Goal: Task Accomplishment & Management: Manage account settings

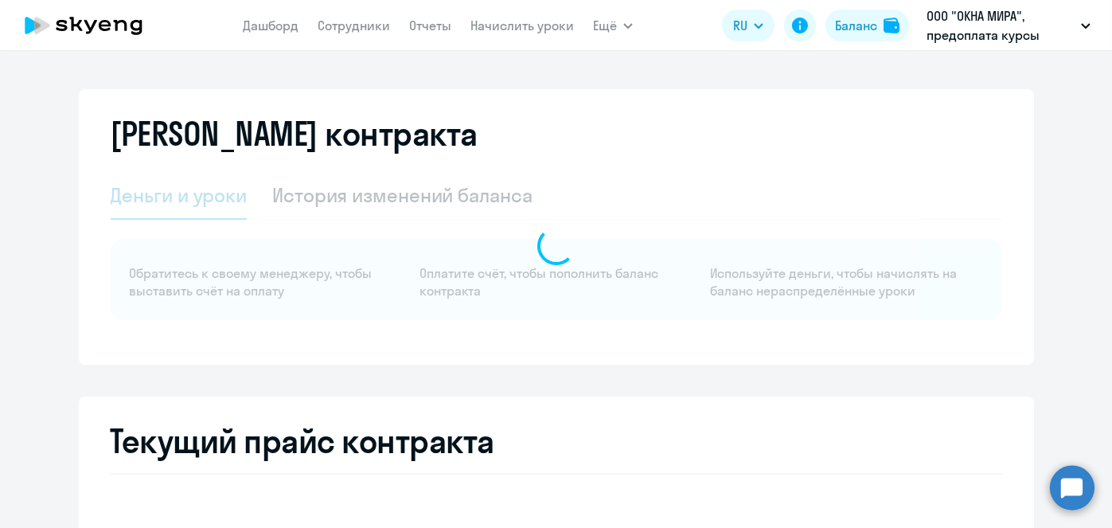
select select "english_adult_not_native_speaker"
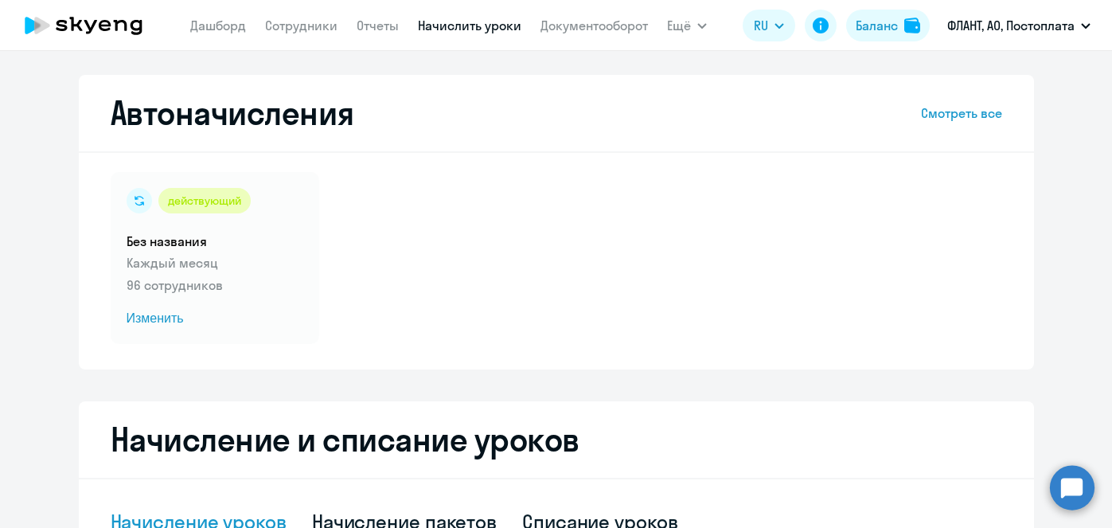
select select "10"
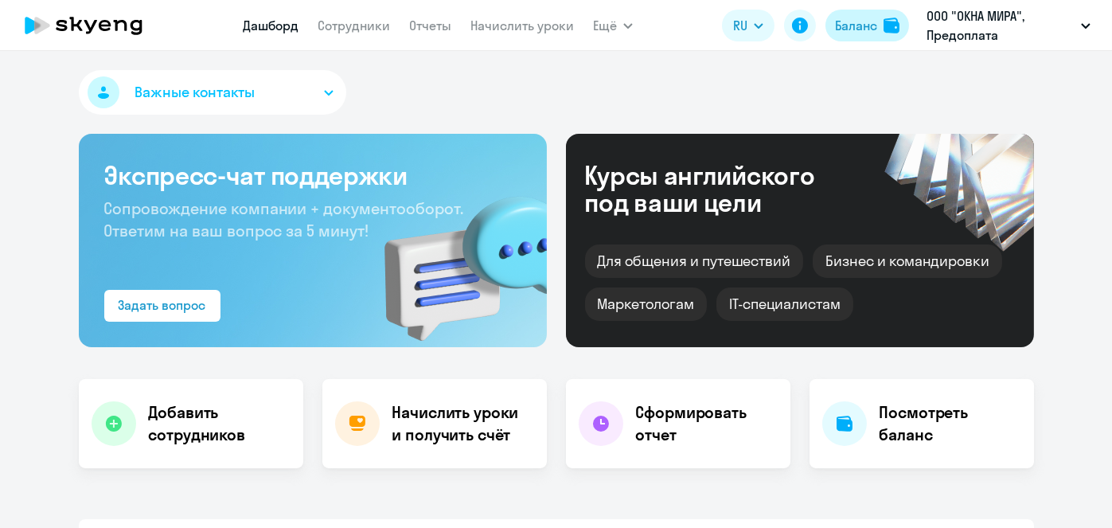
click at [853, 24] on div "Баланс" at bounding box center [856, 25] width 42 height 19
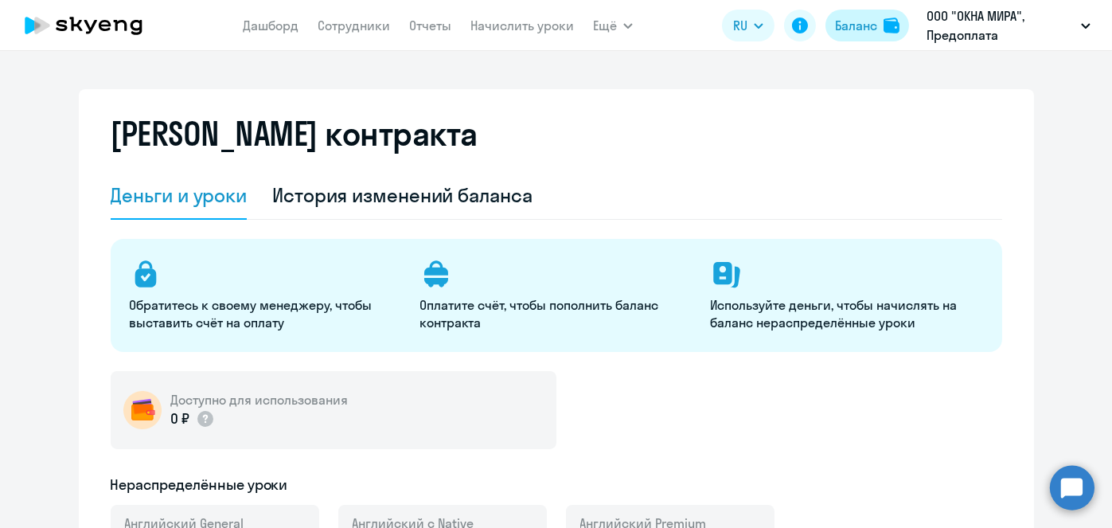
select select "english_adult_not_native_speaker"
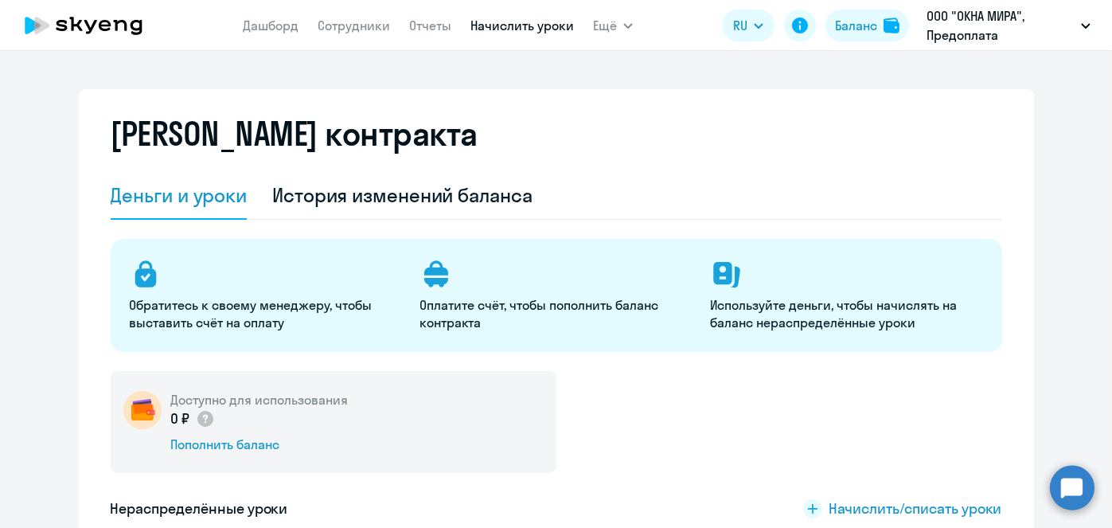
click at [513, 29] on link "Начислить уроки" at bounding box center [521, 26] width 103 height 16
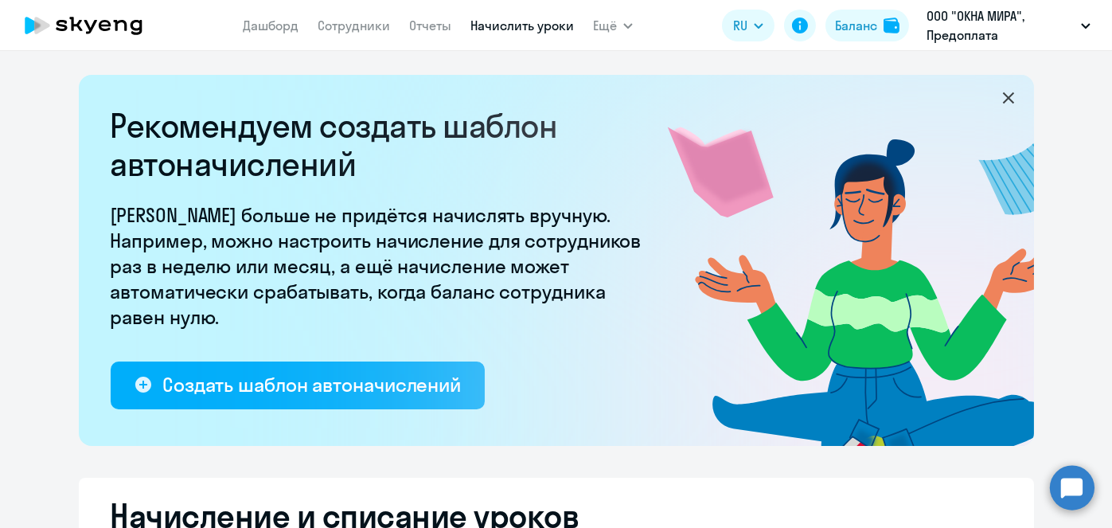
select select "10"
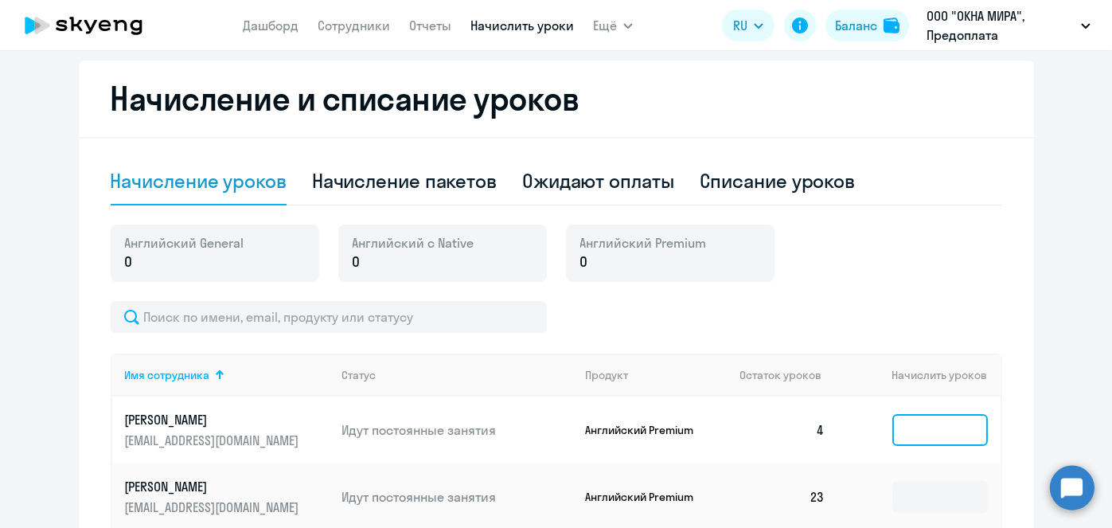
click at [931, 431] on input at bounding box center [940, 430] width 96 height 32
type input "1"
click at [855, 25] on div "Баланс" at bounding box center [856, 25] width 42 height 19
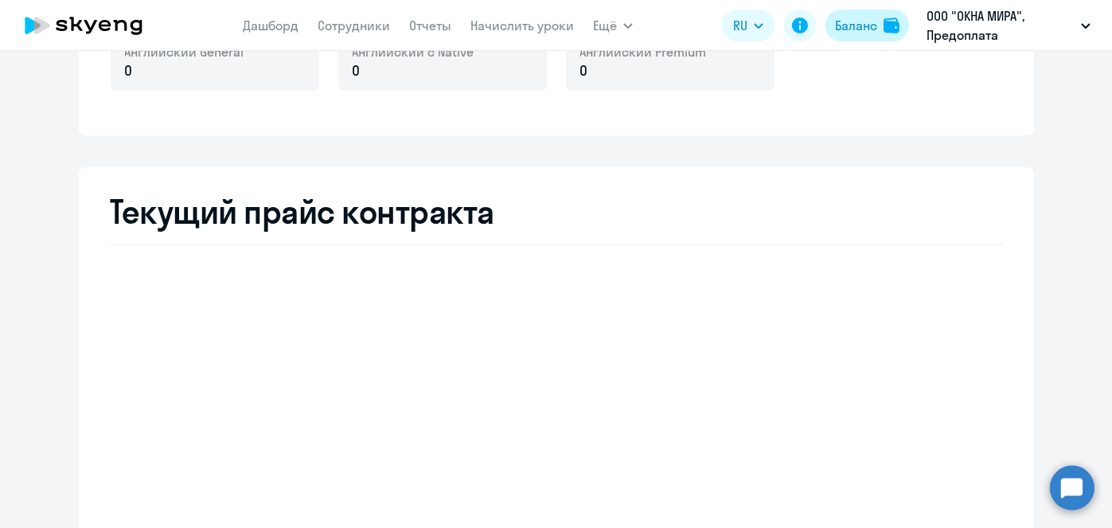
scroll to position [495, 0]
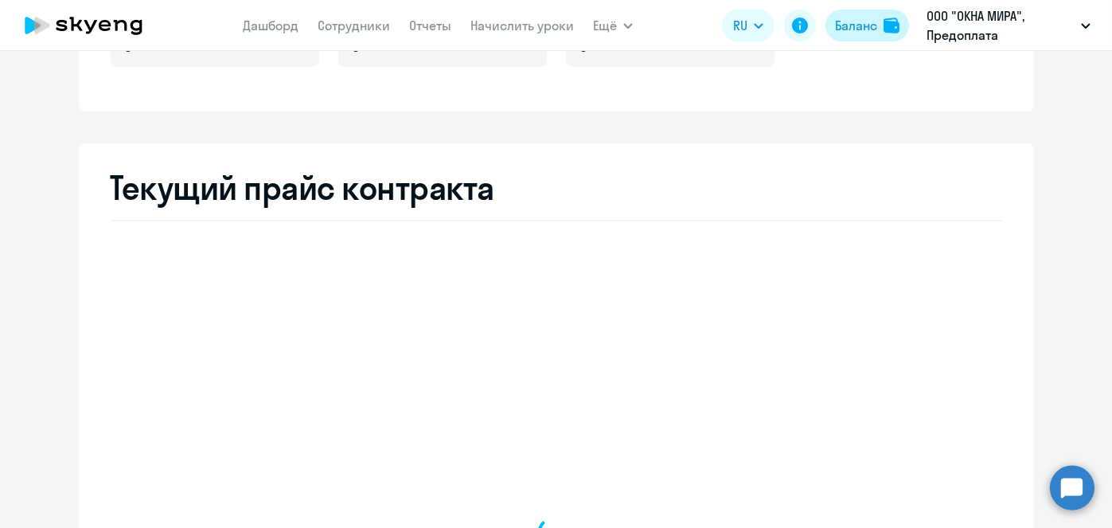
select select "english_adult_not_native_speaker"
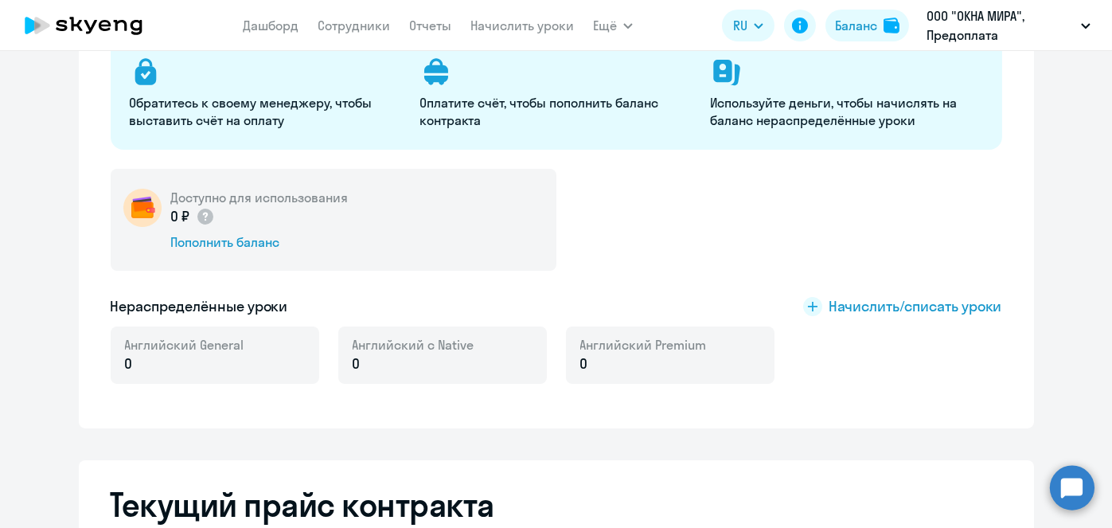
scroll to position [163, 0]
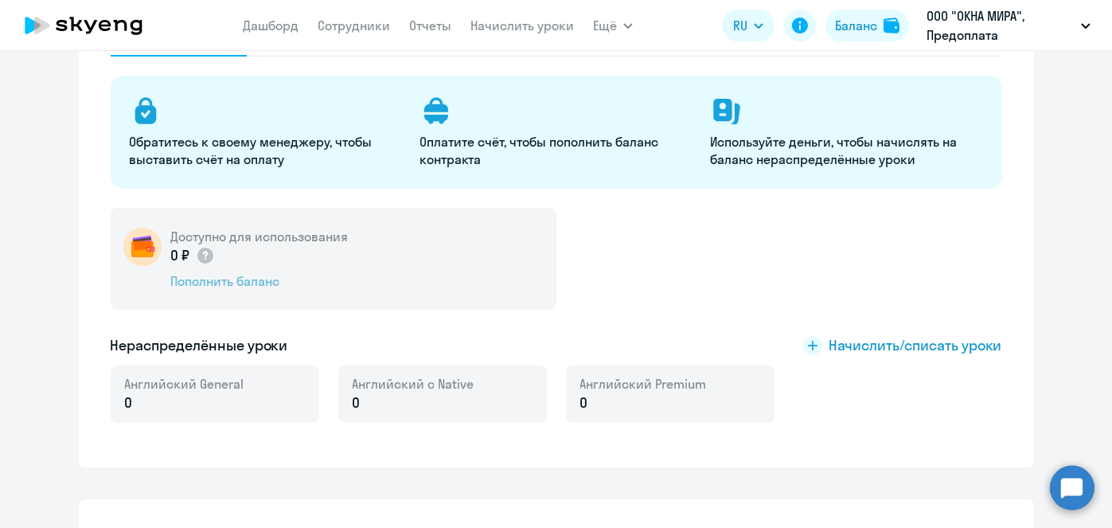
click at [267, 283] on div "Пополнить баланс" at bounding box center [259, 281] width 177 height 18
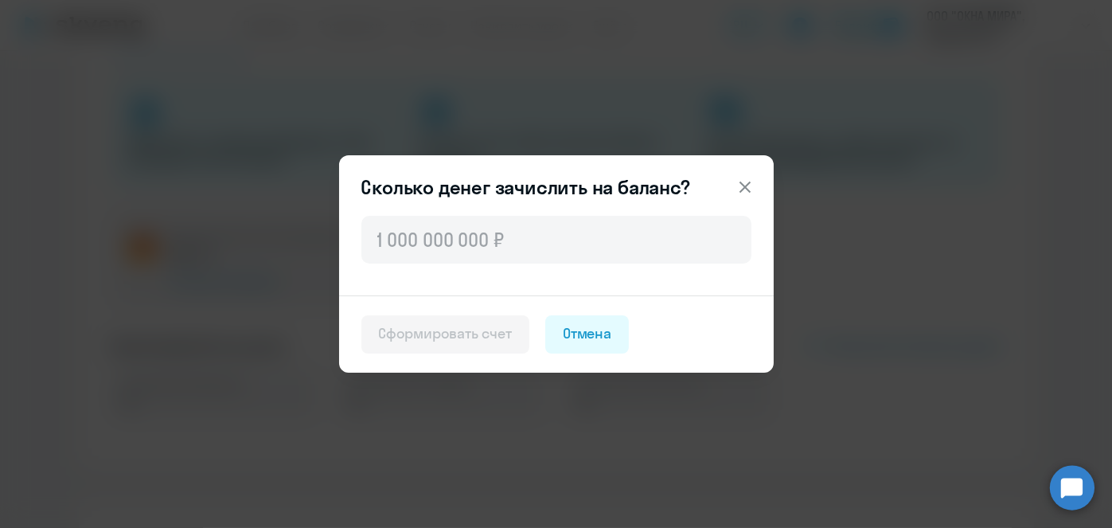
click at [747, 183] on icon at bounding box center [744, 186] width 11 height 11
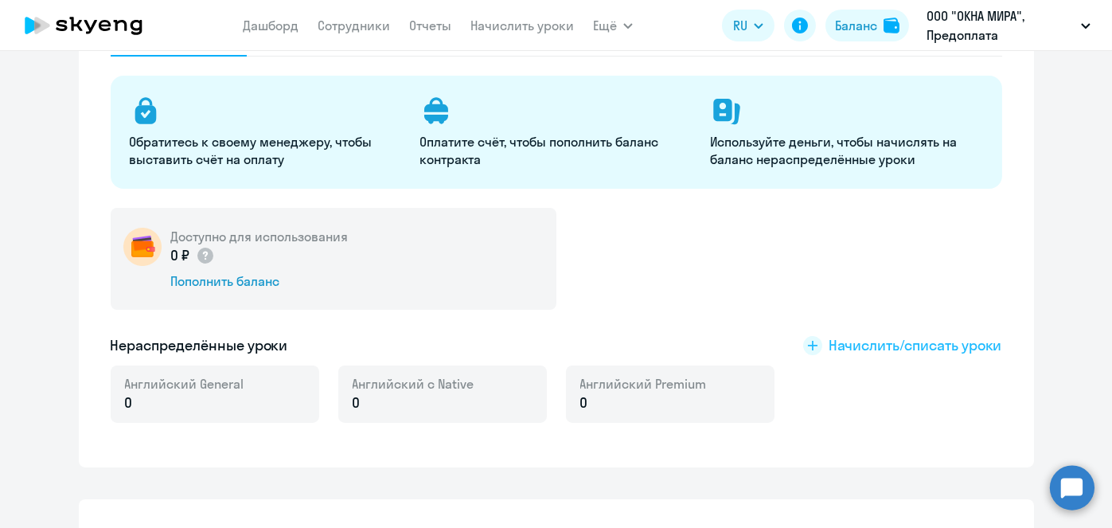
click at [844, 349] on span "Начислить/списать уроки" at bounding box center [916, 345] width 174 height 21
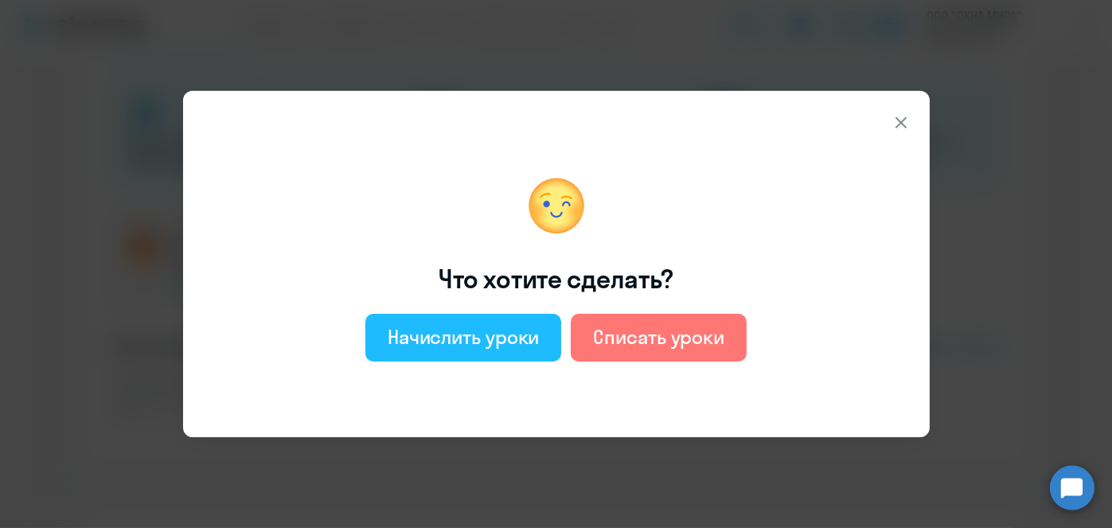
click at [501, 332] on div "Начислить уроки" at bounding box center [464, 336] width 152 height 25
select select "english_adult_not_native_speaker"
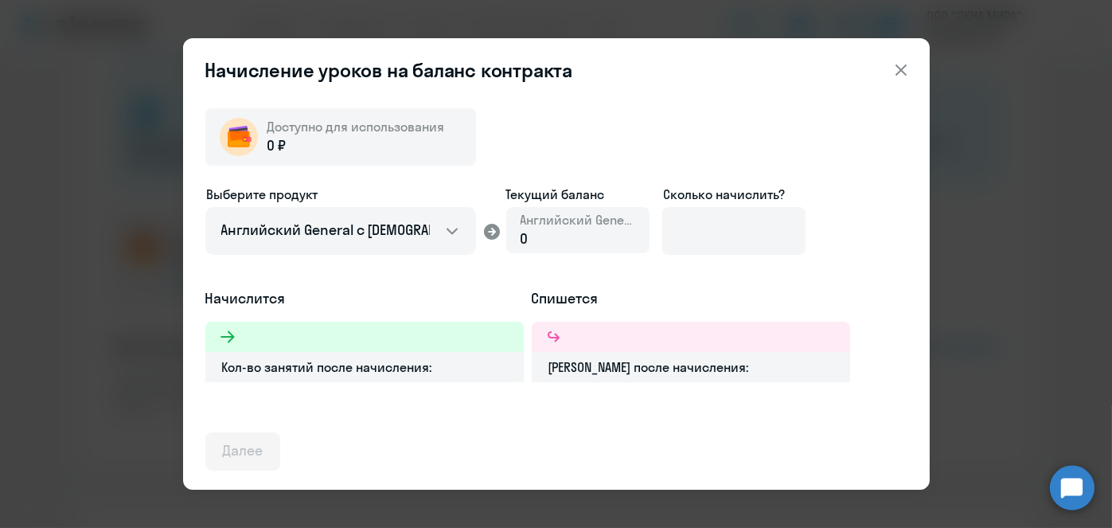
click at [392, 153] on div "0 ₽" at bounding box center [355, 145] width 177 height 21
click at [588, 243] on div "0" at bounding box center [578, 238] width 115 height 21
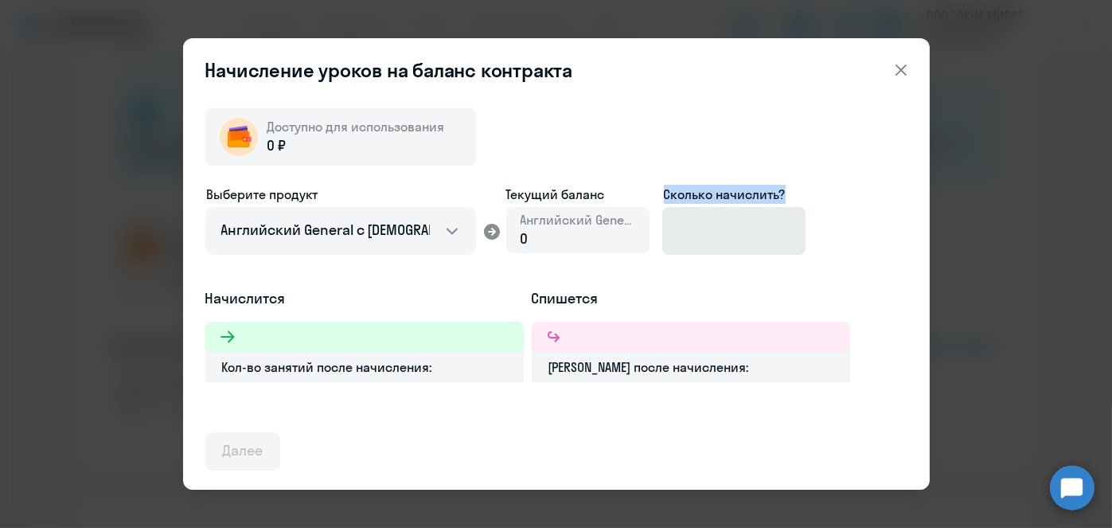
drag, startPoint x: 575, startPoint y: 236, endPoint x: 780, endPoint y: 251, distance: 205.8
click at [780, 251] on div "Выберите продукт Английский General с русскоговорящим преподавателем Английский…" at bounding box center [556, 236] width 702 height 103
click at [770, 248] on div at bounding box center [770, 248] width 0 height 0
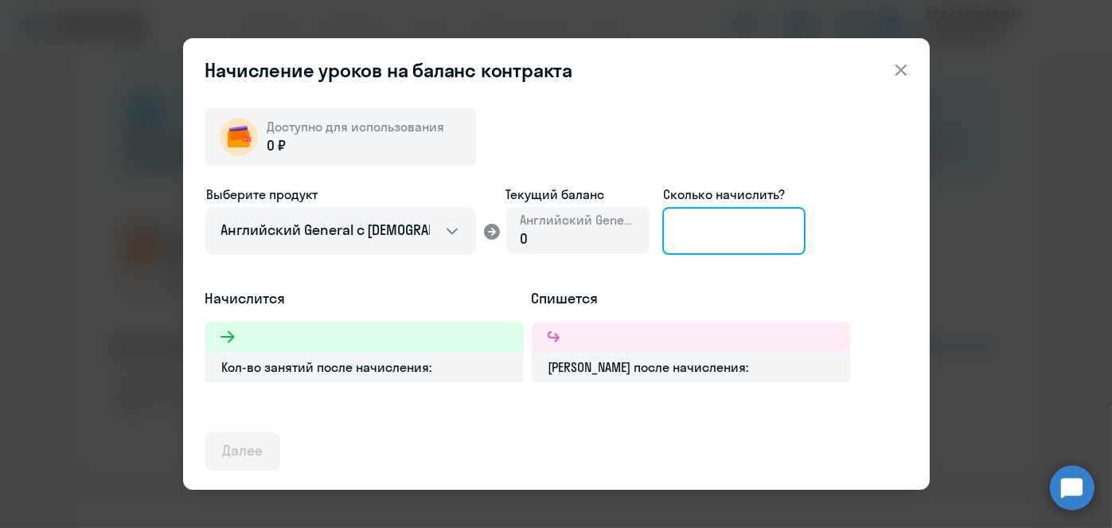
click at [747, 238] on input at bounding box center [733, 231] width 143 height 48
type input "10"
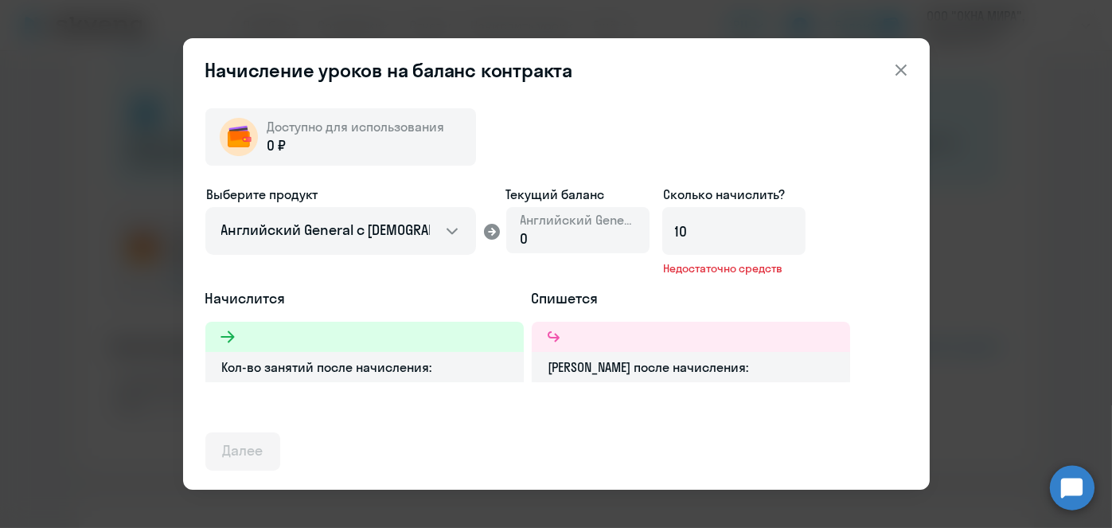
click at [891, 66] on icon at bounding box center [900, 69] width 19 height 19
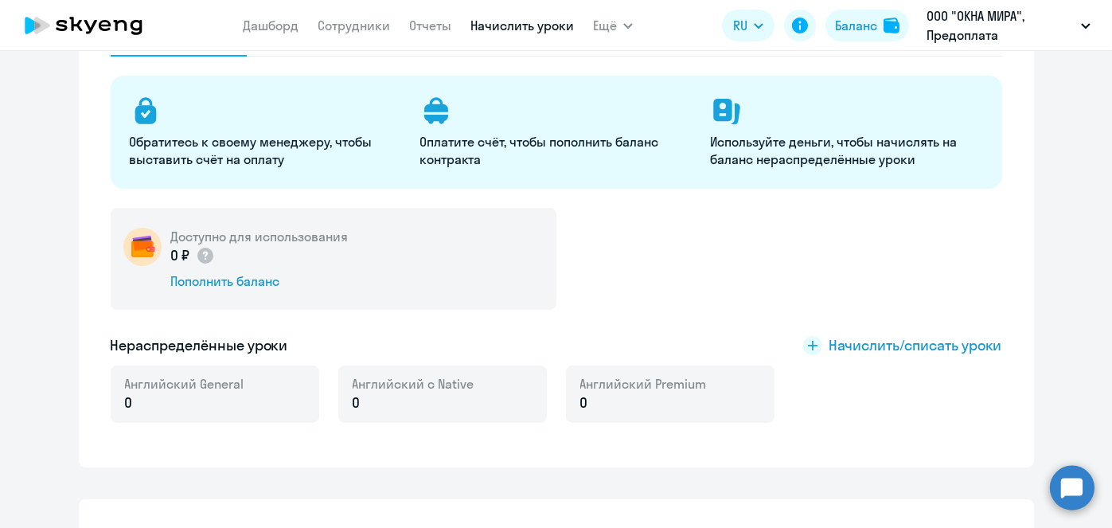
click at [509, 21] on link "Начислить уроки" at bounding box center [521, 26] width 103 height 16
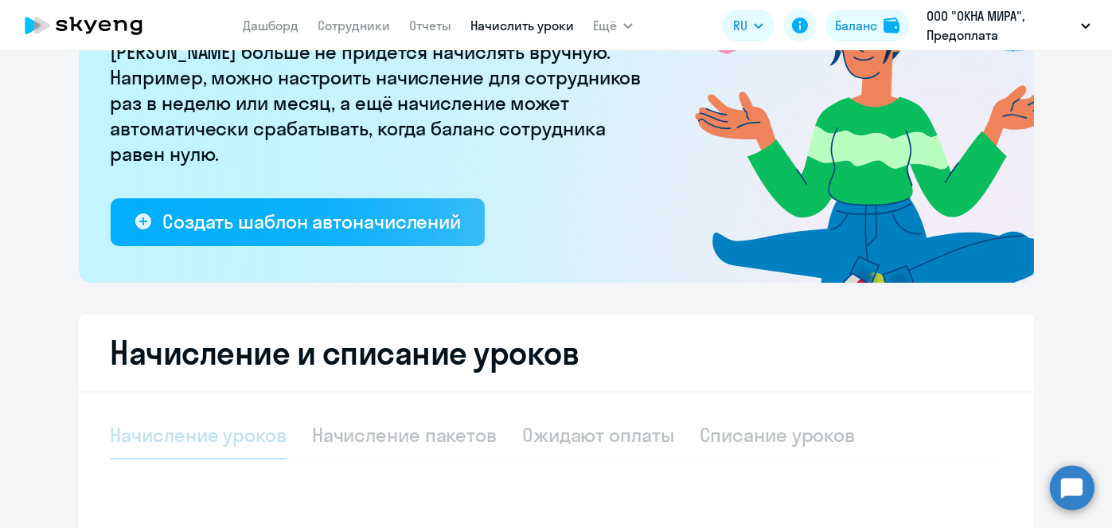
select select "10"
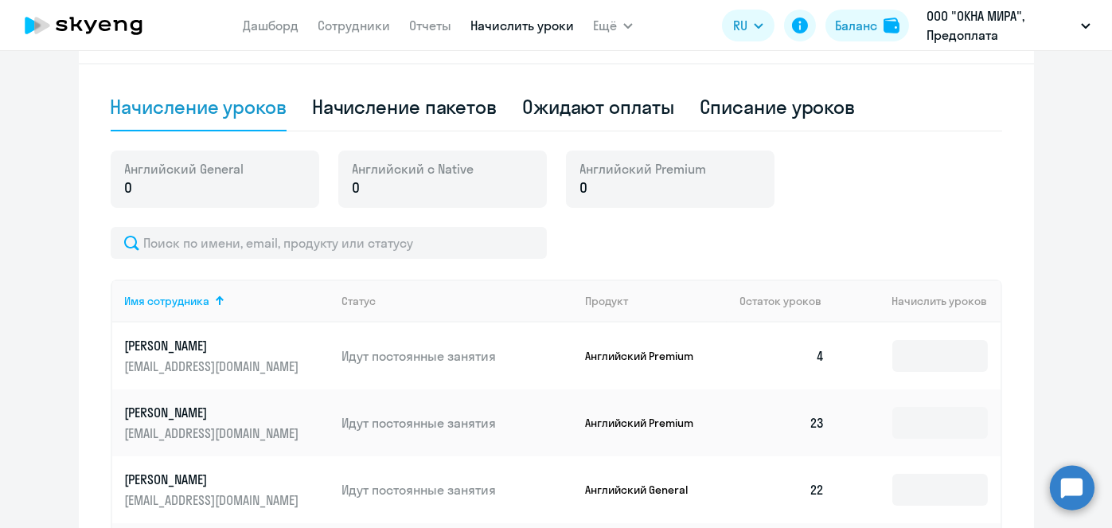
scroll to position [487, 0]
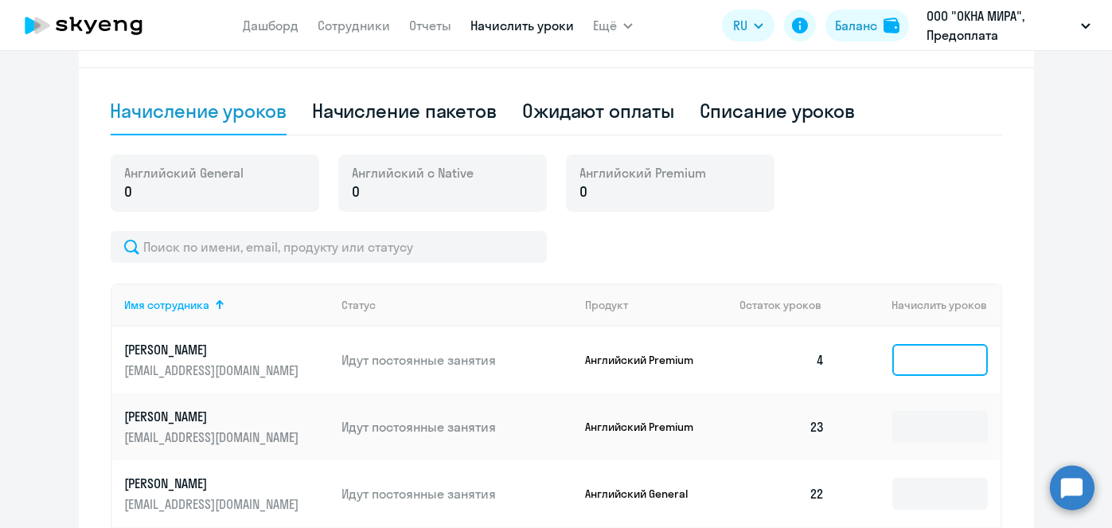
click at [965, 350] on input at bounding box center [940, 360] width 96 height 32
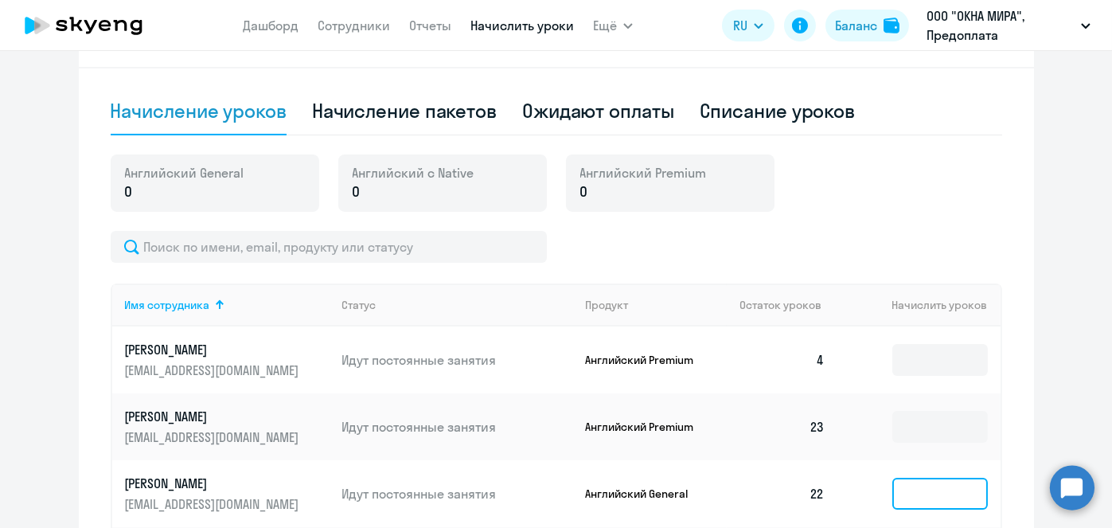
click at [925, 506] on input at bounding box center [940, 494] width 96 height 32
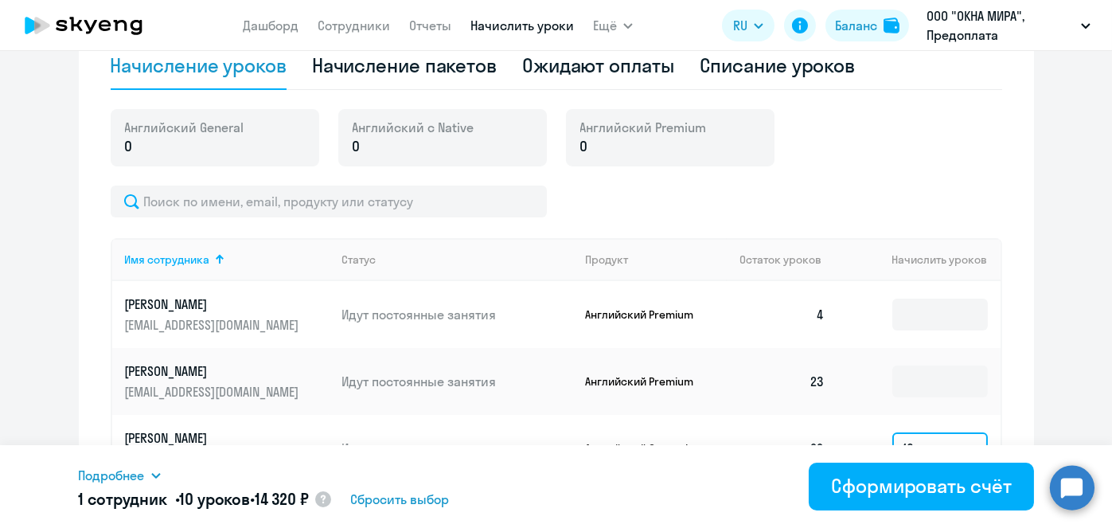
scroll to position [541, 0]
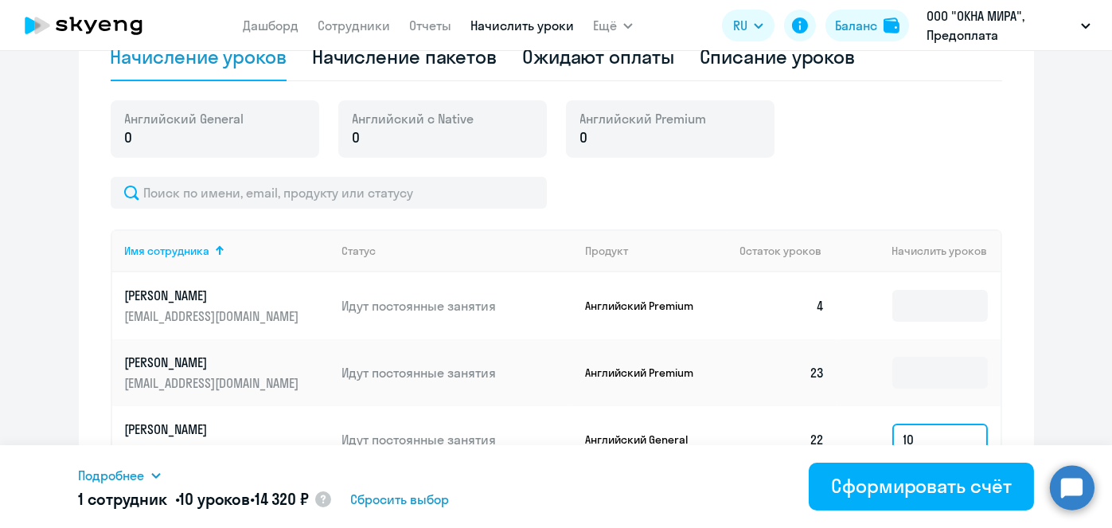
type input "1"
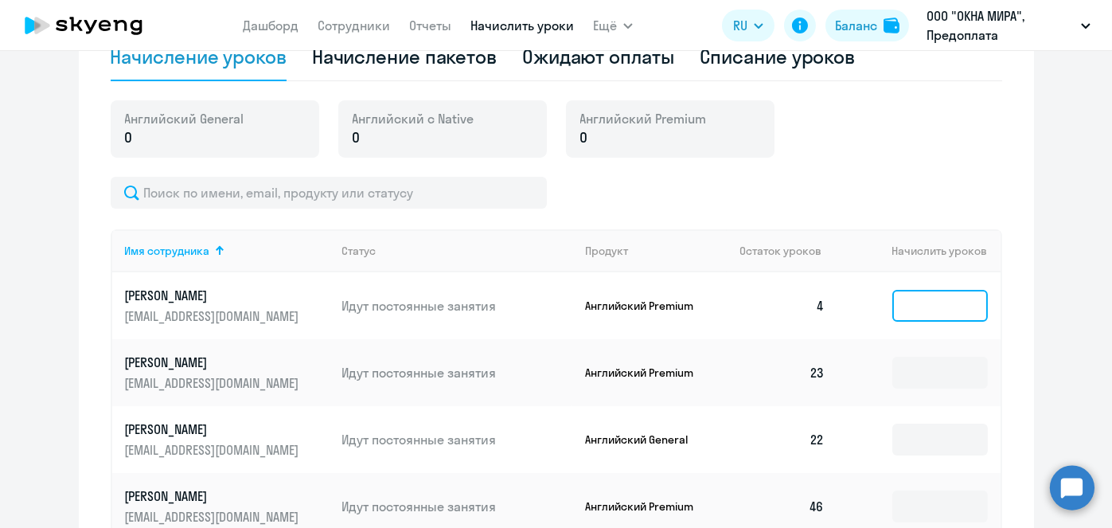
click at [957, 306] on input at bounding box center [940, 306] width 96 height 32
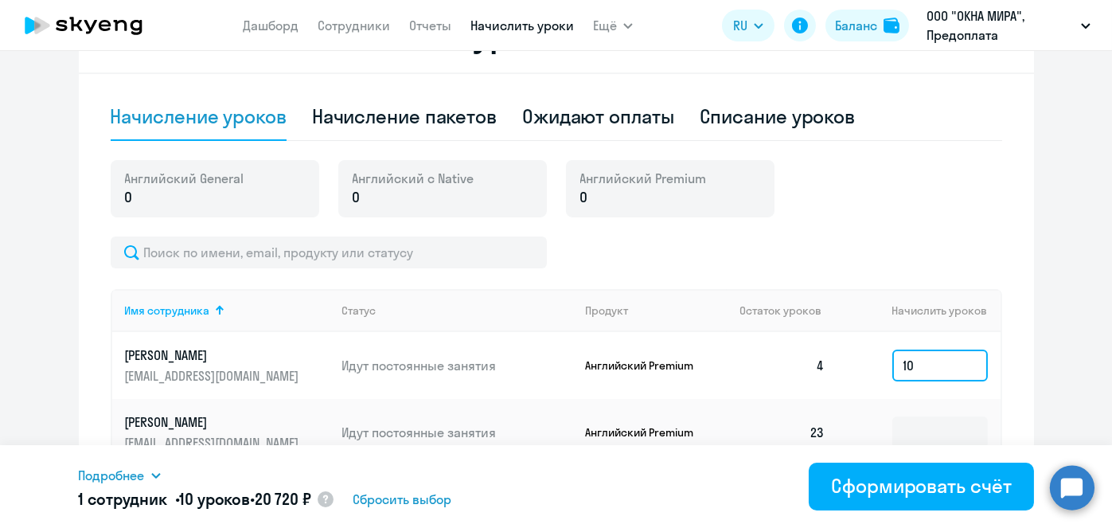
scroll to position [485, 0]
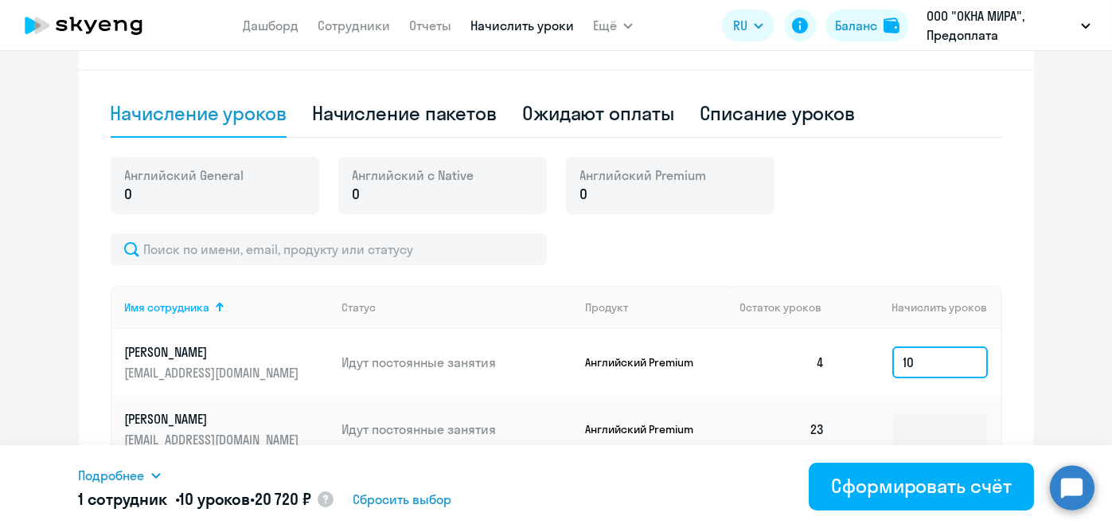
type input "10"
click at [872, 35] on button "Баланс" at bounding box center [867, 26] width 84 height 32
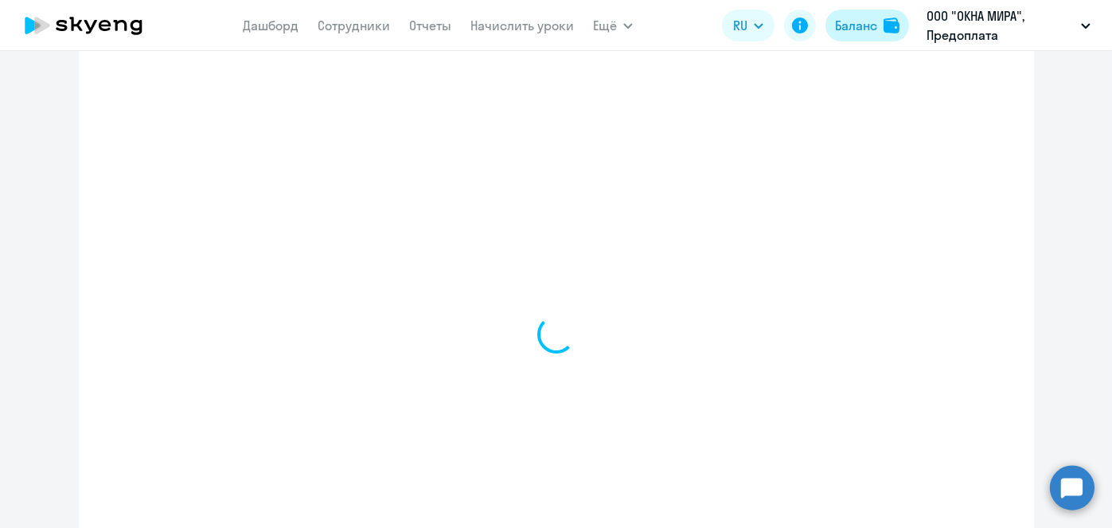
scroll to position [539, 0]
select select "english_adult_not_native_speaker"
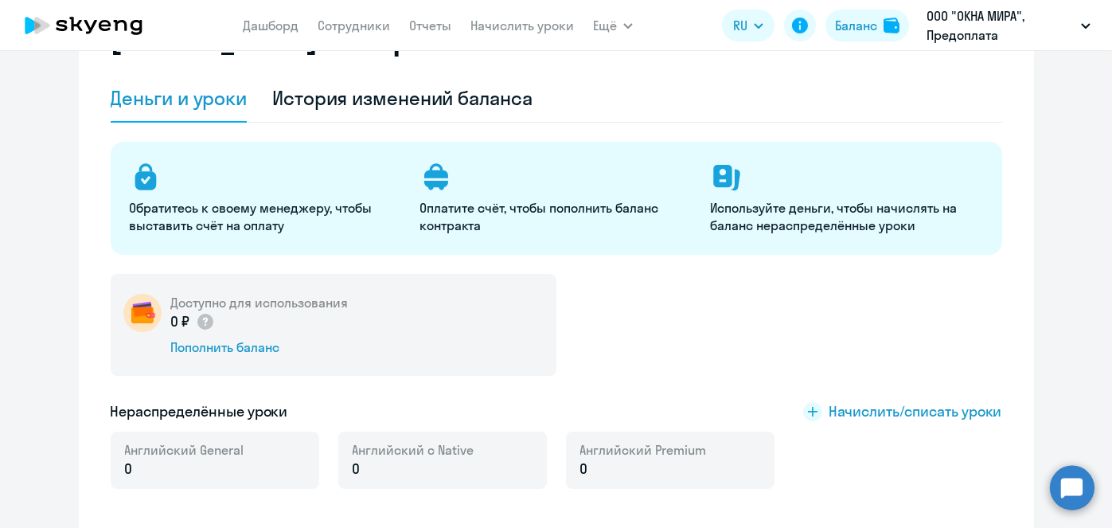
scroll to position [87, 0]
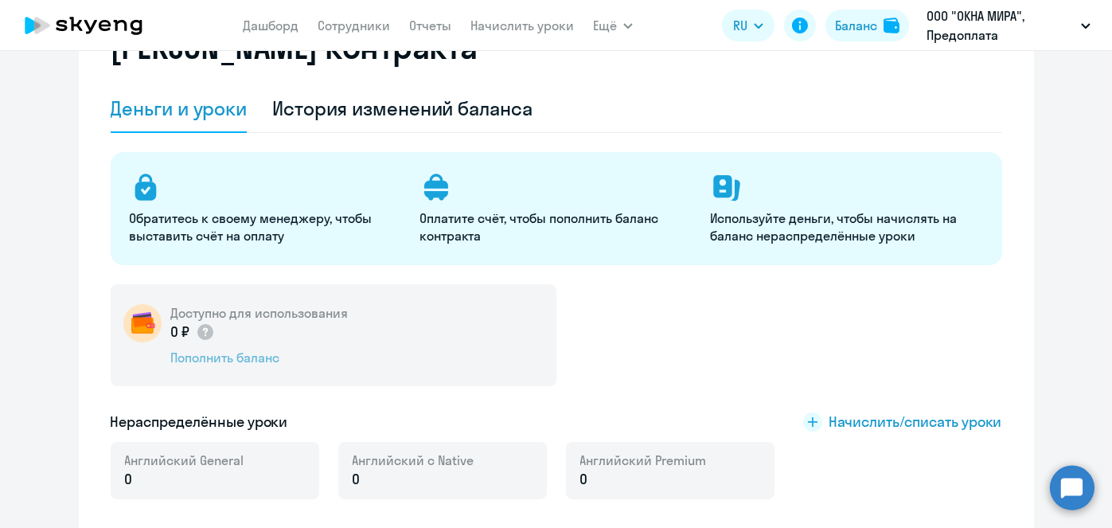
click at [256, 361] on div "Пополнить баланс" at bounding box center [259, 358] width 177 height 18
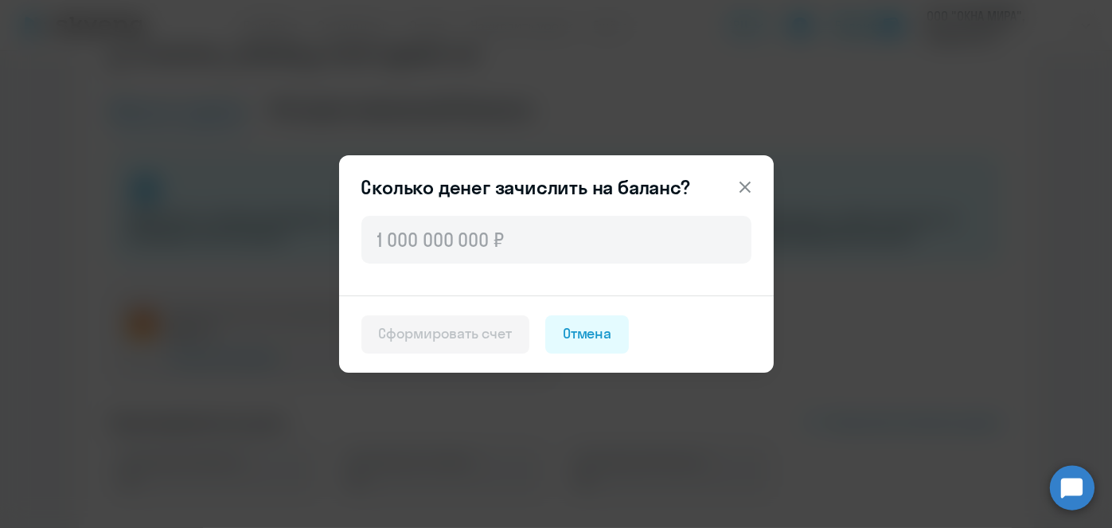
click at [548, 270] on div at bounding box center [556, 254] width 435 height 83
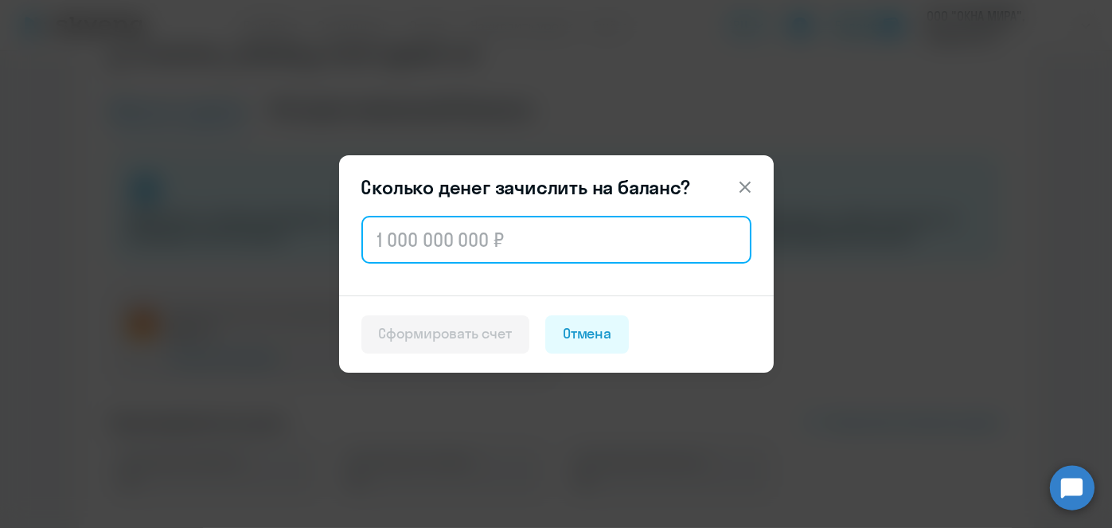
click at [543, 234] on input "text" at bounding box center [556, 240] width 390 height 48
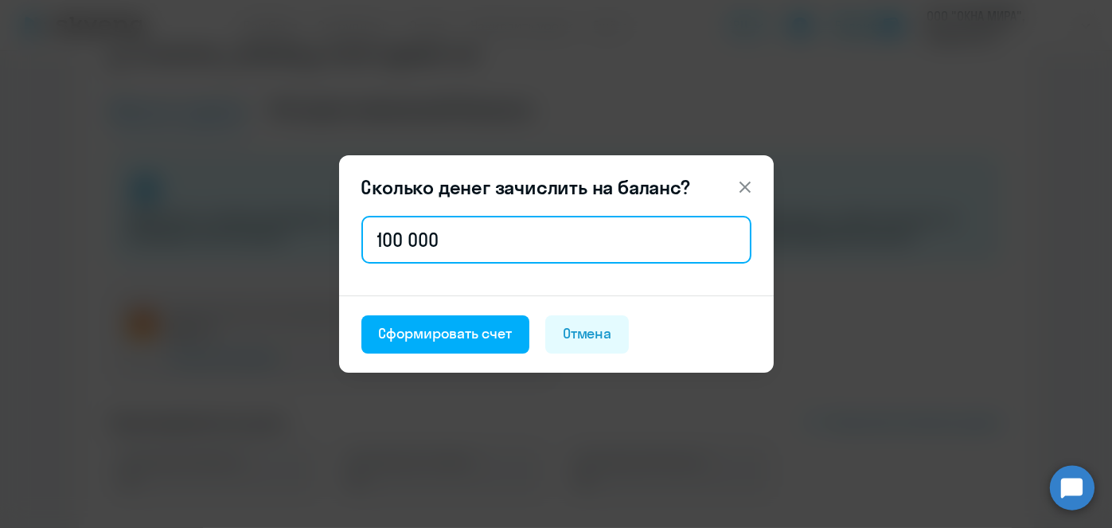
type input "100 000"
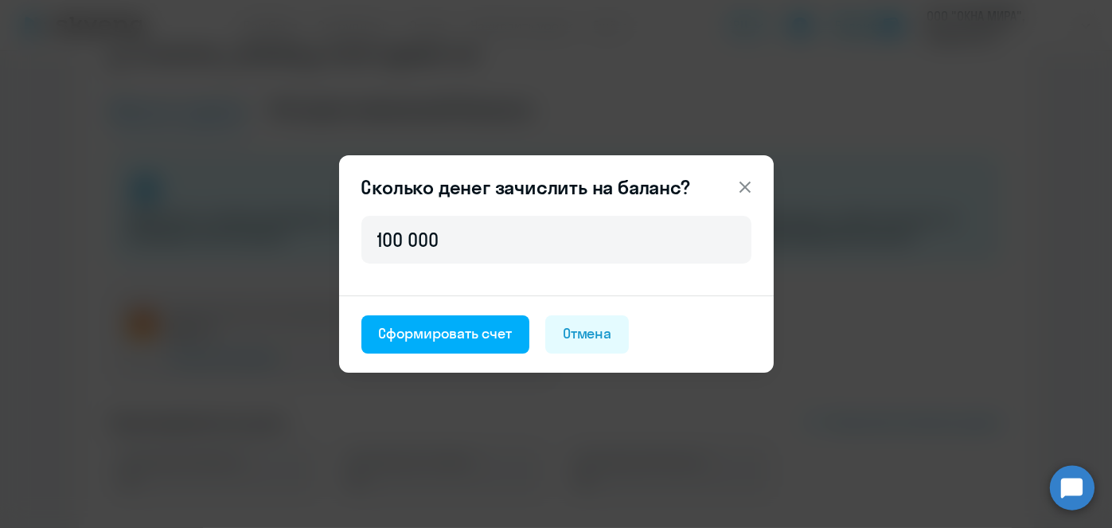
click at [743, 185] on icon at bounding box center [744, 186] width 11 height 11
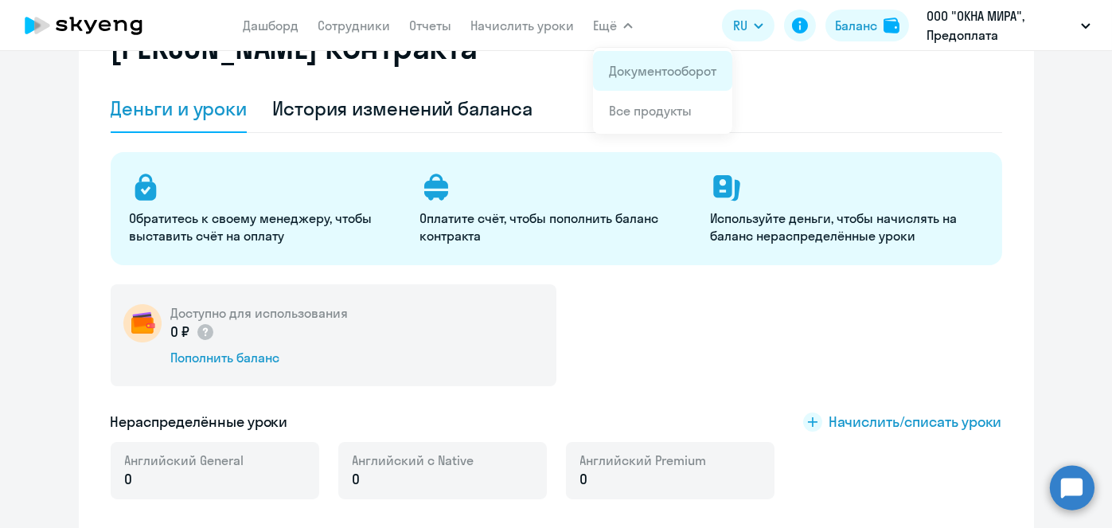
click at [645, 79] on app-menu-item-link "Документооборот" at bounding box center [662, 70] width 107 height 19
click at [637, 67] on link "Документооборот" at bounding box center [662, 71] width 107 height 16
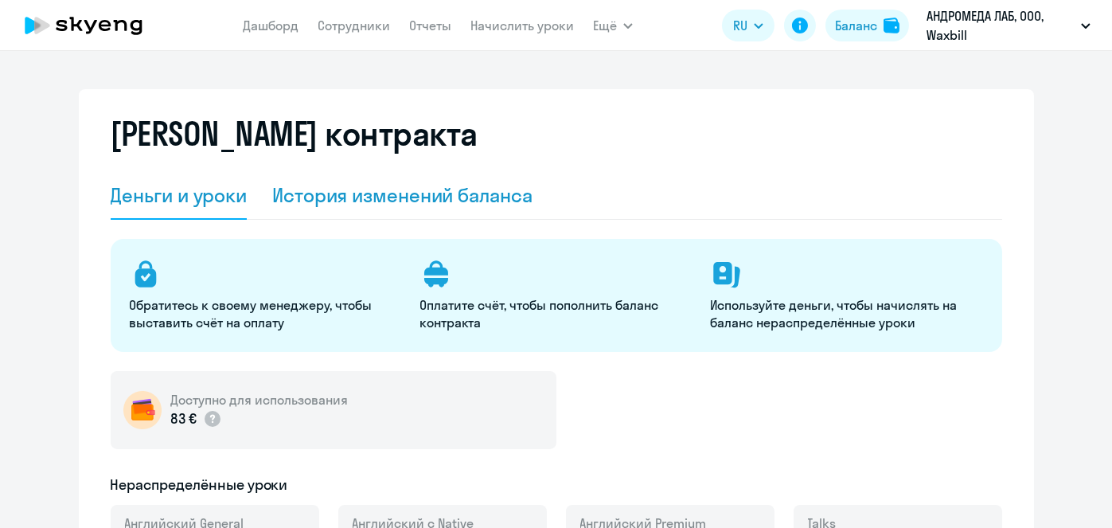
select select "english_adult_not_native_speaker"
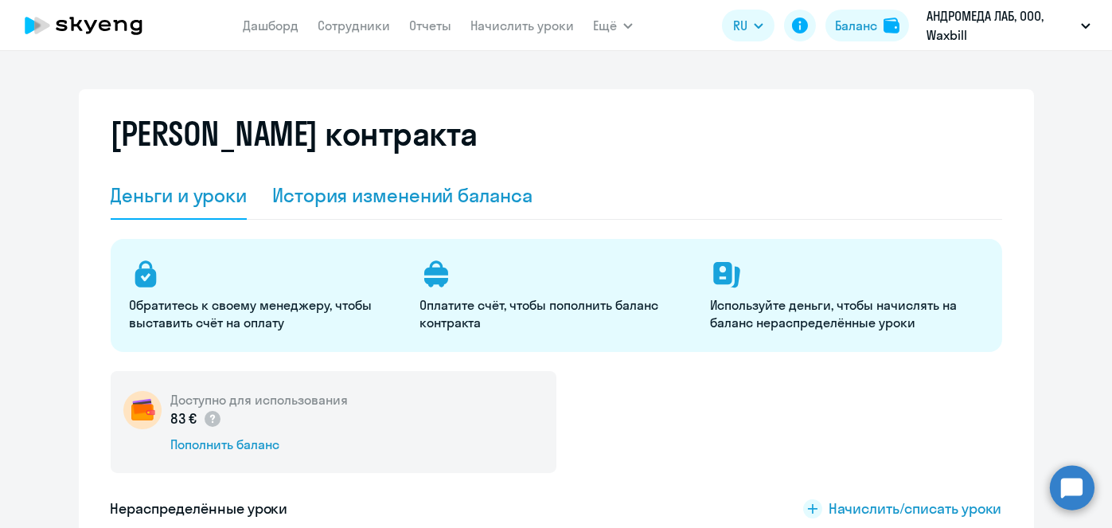
click at [458, 206] on div "История изменений баланса" at bounding box center [402, 194] width 260 height 25
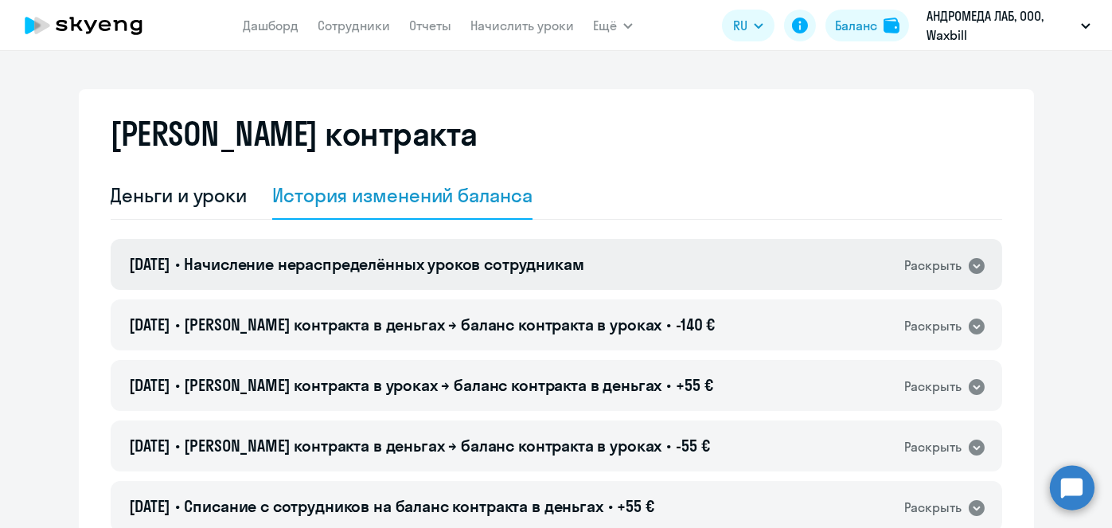
click at [482, 263] on span "Начисление нераспределённых уроков сотрудникам" at bounding box center [384, 264] width 400 height 20
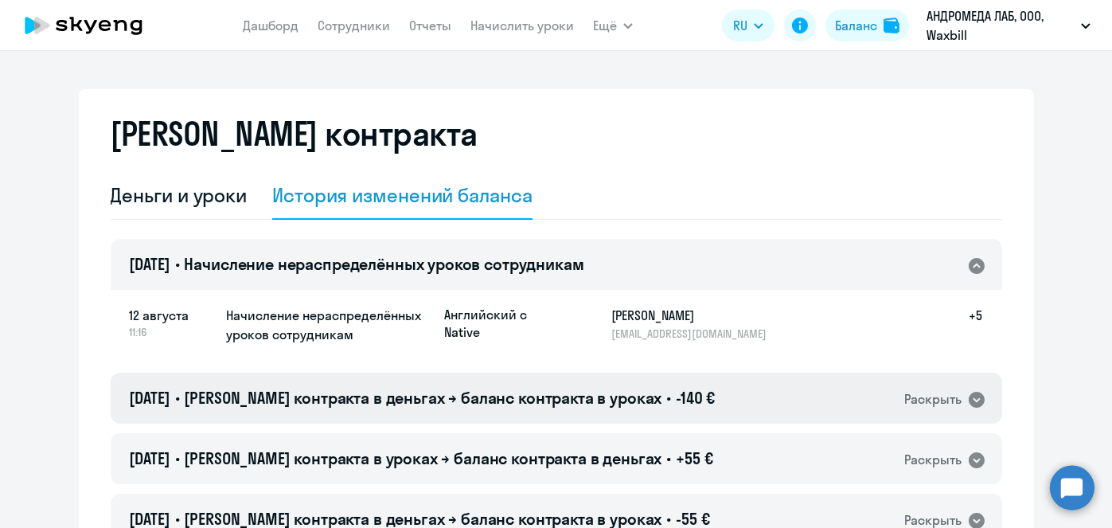
click at [547, 402] on span "Баланс контракта в деньгах → баланс контракта в уроках" at bounding box center [423, 398] width 478 height 20
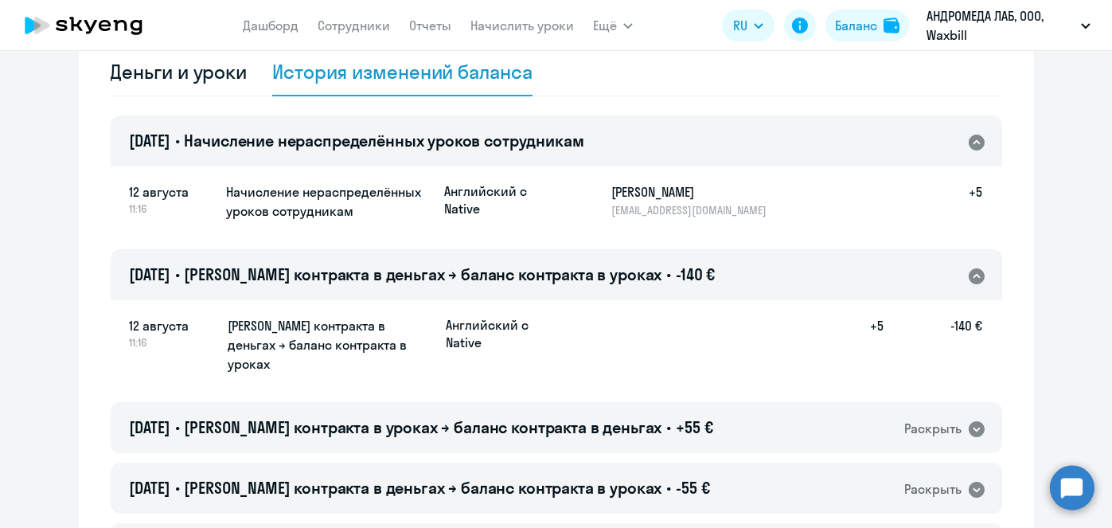
scroll to position [300, 0]
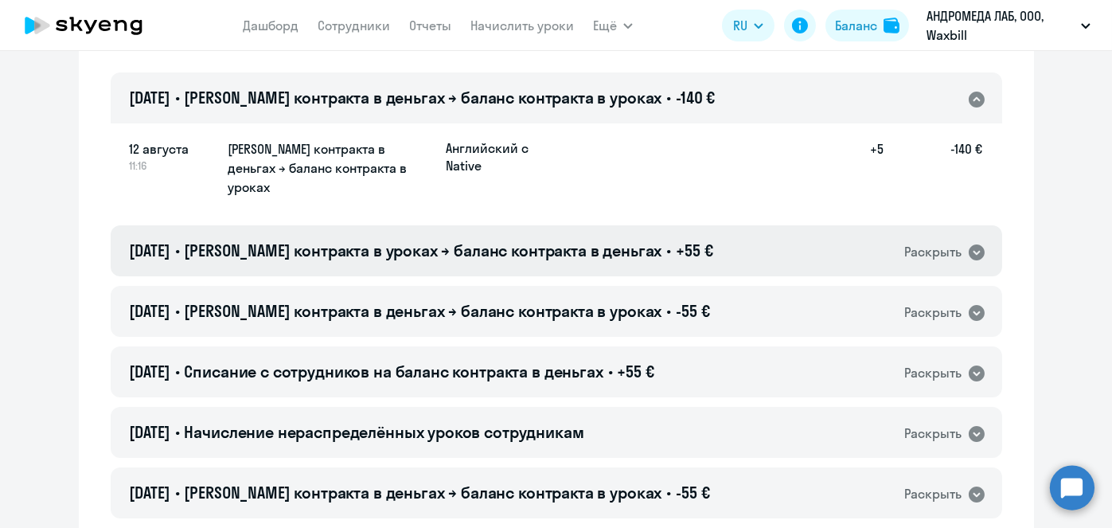
click at [594, 240] on span "Баланс контракта в уроках → баланс контракта в деньгах" at bounding box center [423, 250] width 478 height 20
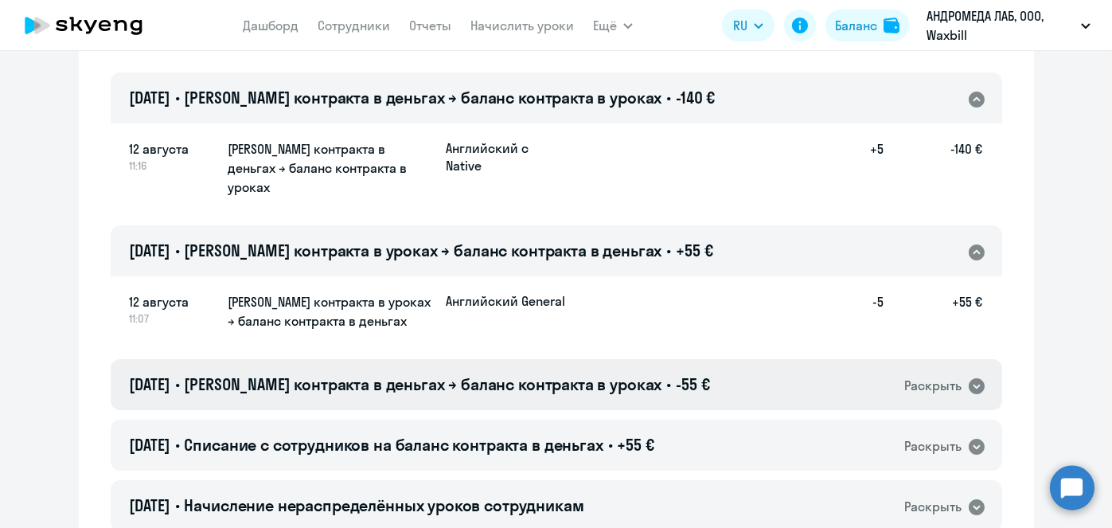
click at [676, 374] on span "-55 €" at bounding box center [692, 384] width 33 height 20
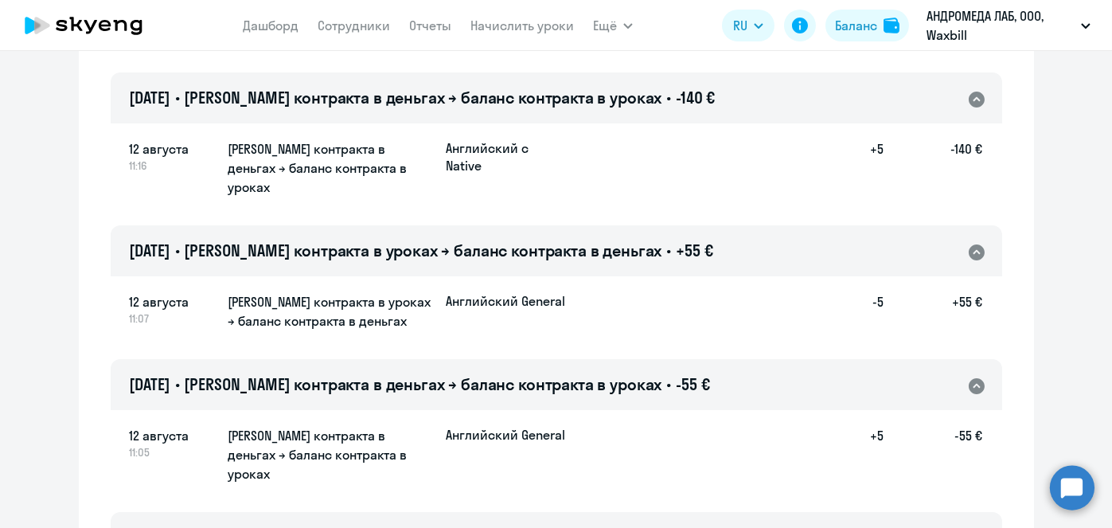
scroll to position [380, 0]
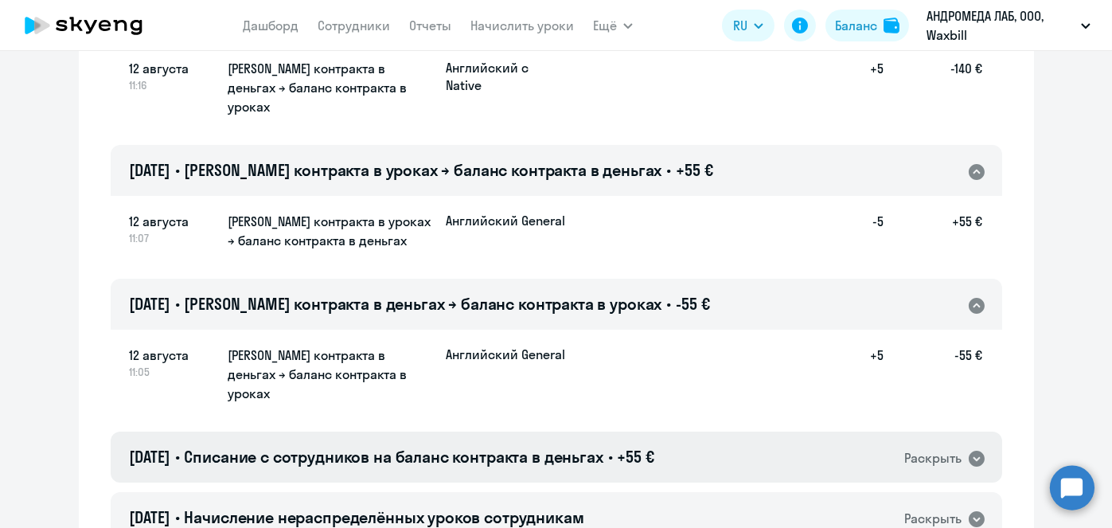
click at [568, 446] on span "Списание с сотрудников на баланс контракта в деньгах" at bounding box center [393, 456] width 419 height 20
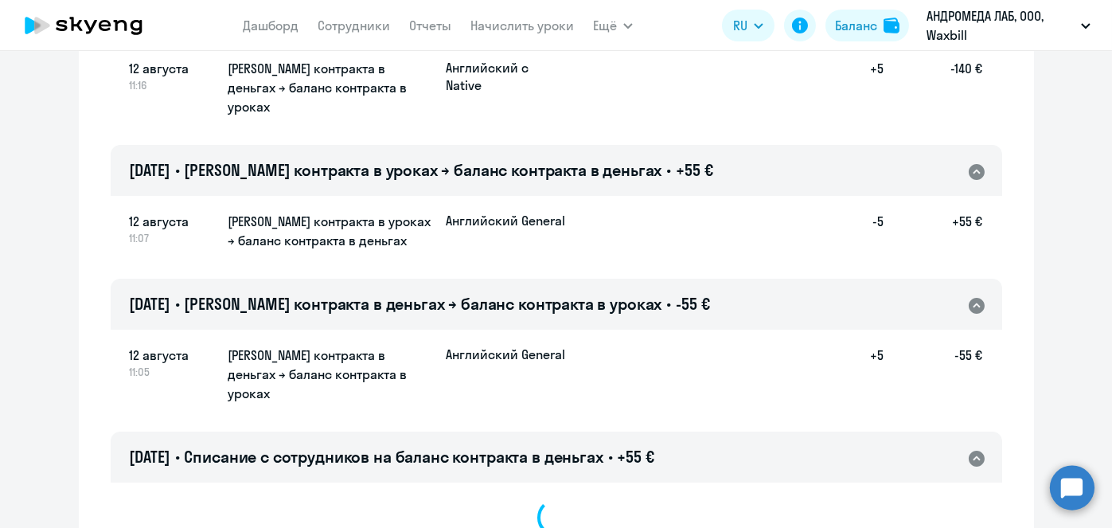
click at [568, 446] on span "Списание с сотрудников на баланс контракта в деньгах" at bounding box center [393, 456] width 419 height 20
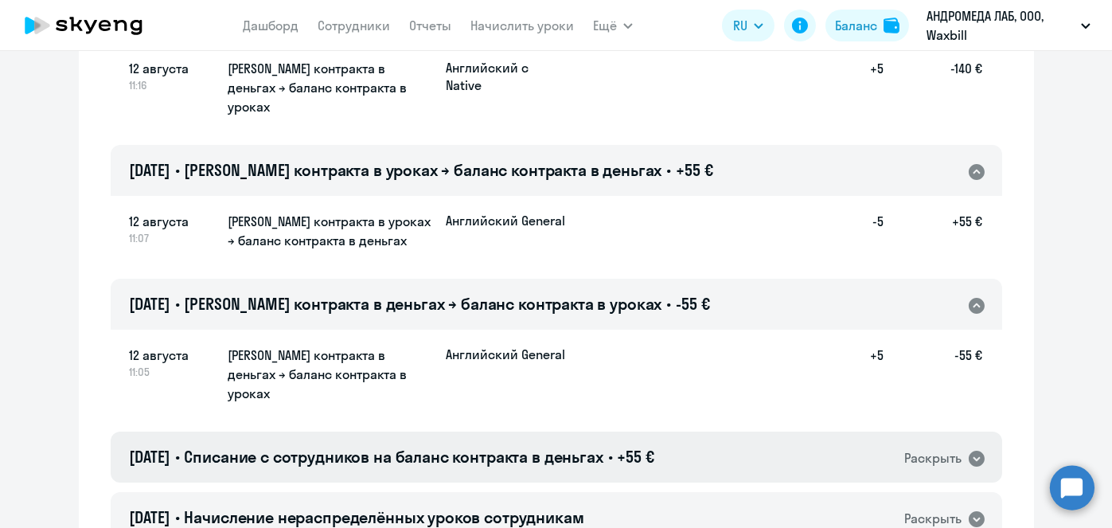
click at [568, 446] on span "Списание с сотрудников на баланс контракта в деньгах" at bounding box center [393, 456] width 419 height 20
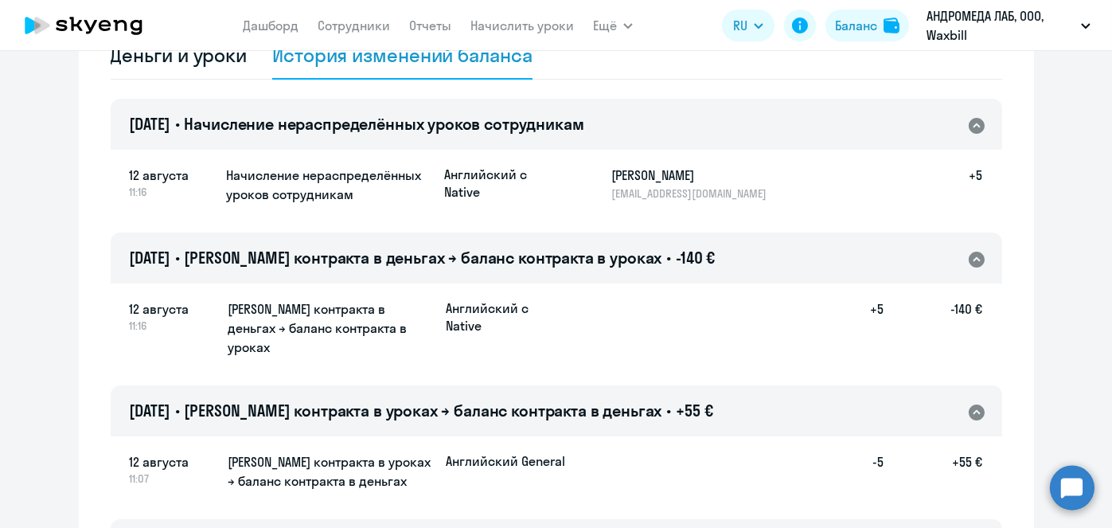
scroll to position [119, 0]
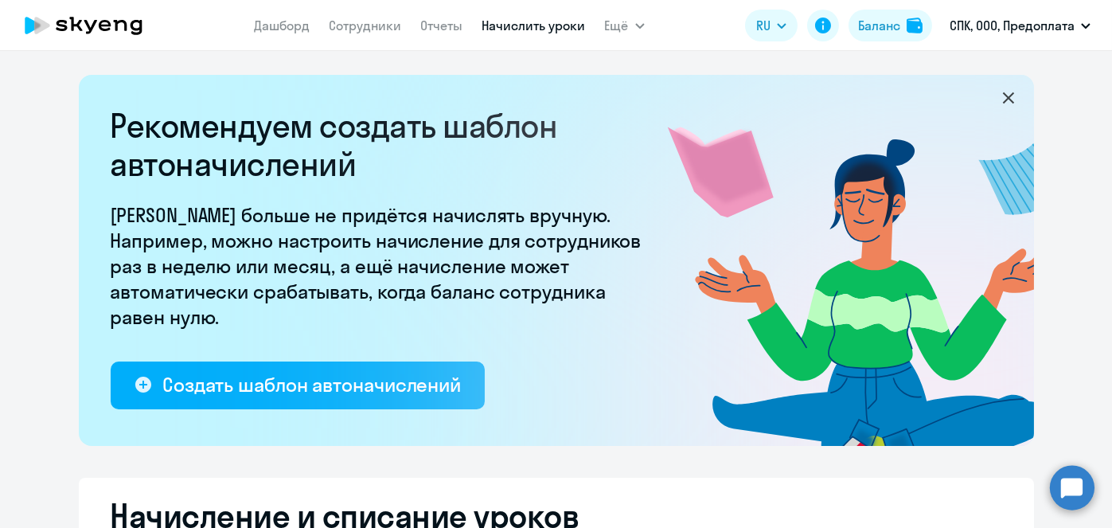
select select "10"
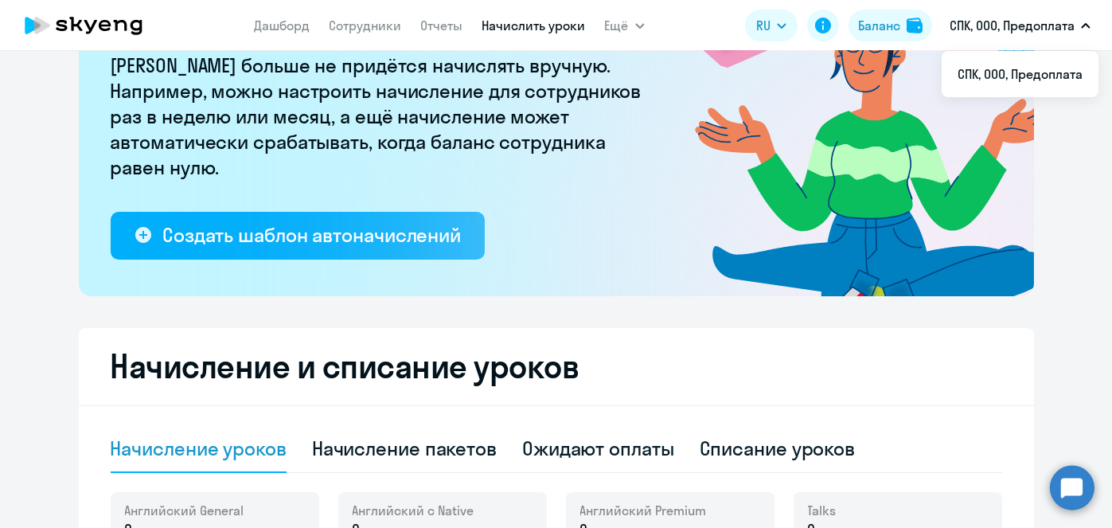
scroll to position [125, 0]
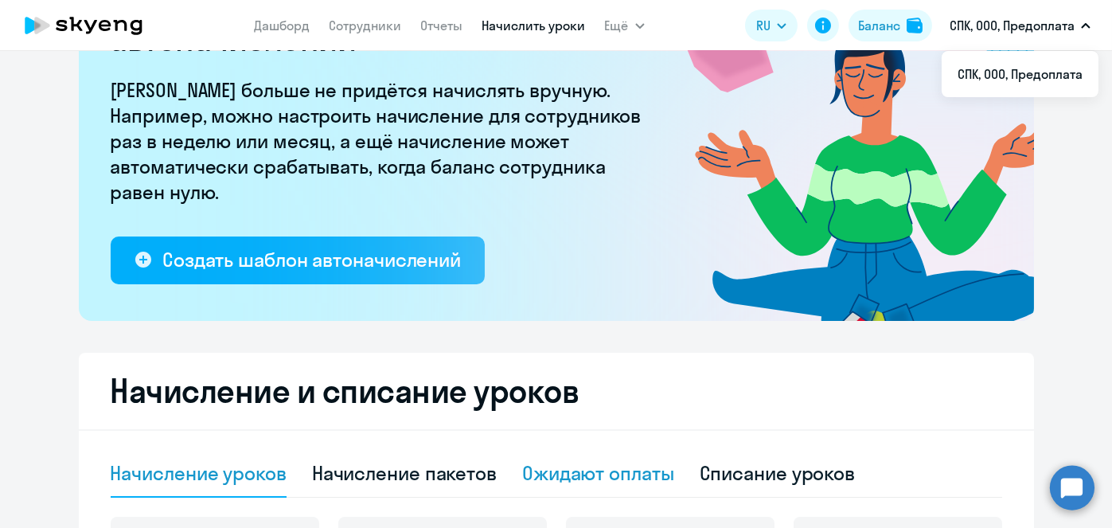
click at [637, 466] on div "Ожидают оплаты" at bounding box center [598, 472] width 152 height 25
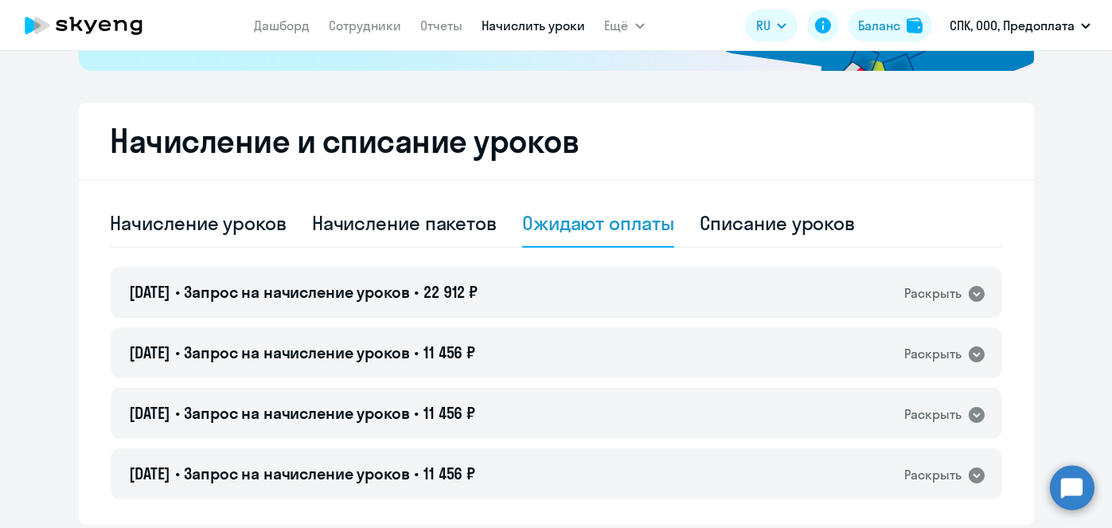
scroll to position [195, 0]
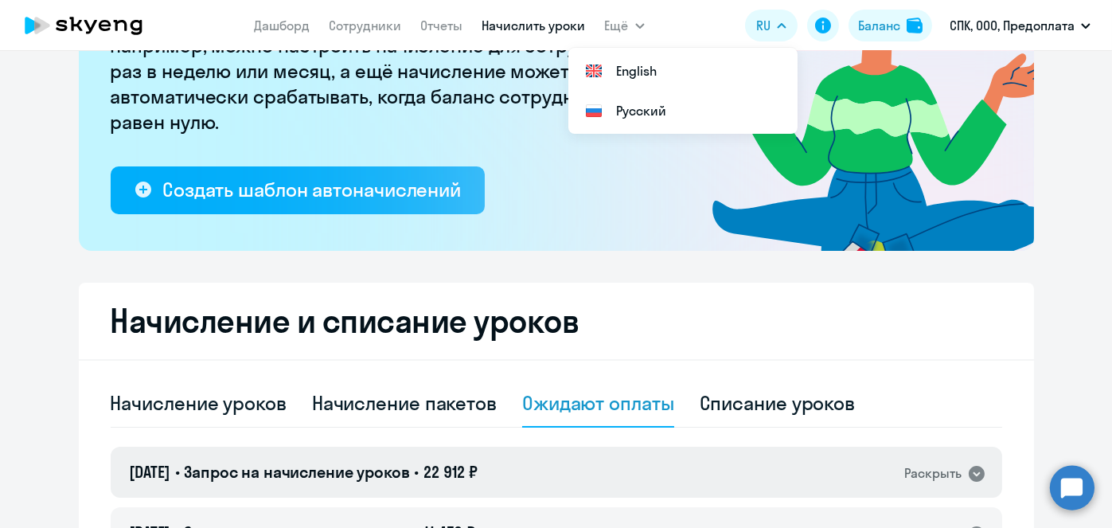
click at [675, 486] on div "[DATE] • Запрос на начисление уроков • 22 912 ₽ Раскрыть" at bounding box center [556, 471] width 891 height 51
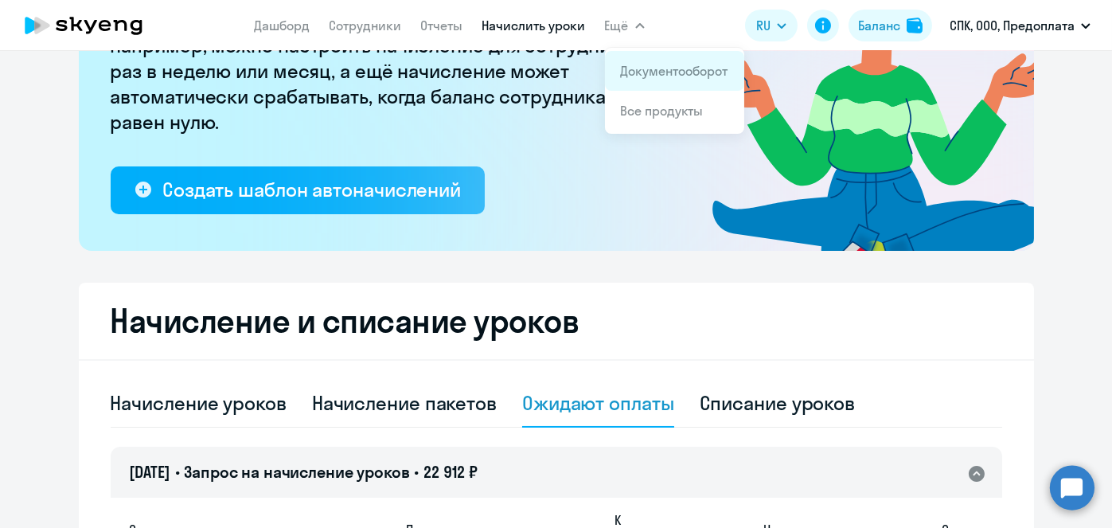
click at [640, 68] on link "Документооборот" at bounding box center [674, 71] width 107 height 16
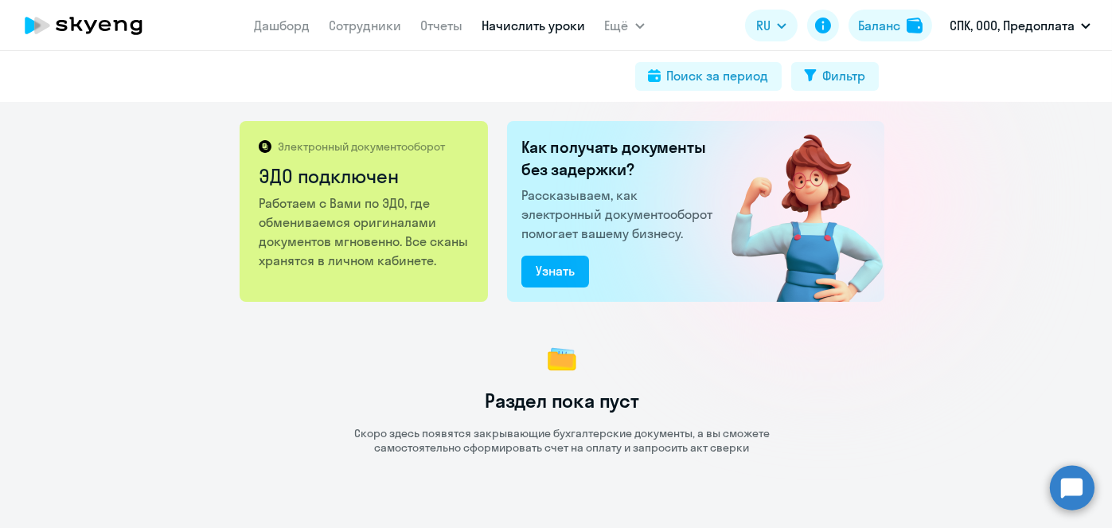
click at [552, 22] on link "Начислить уроки" at bounding box center [533, 26] width 103 height 16
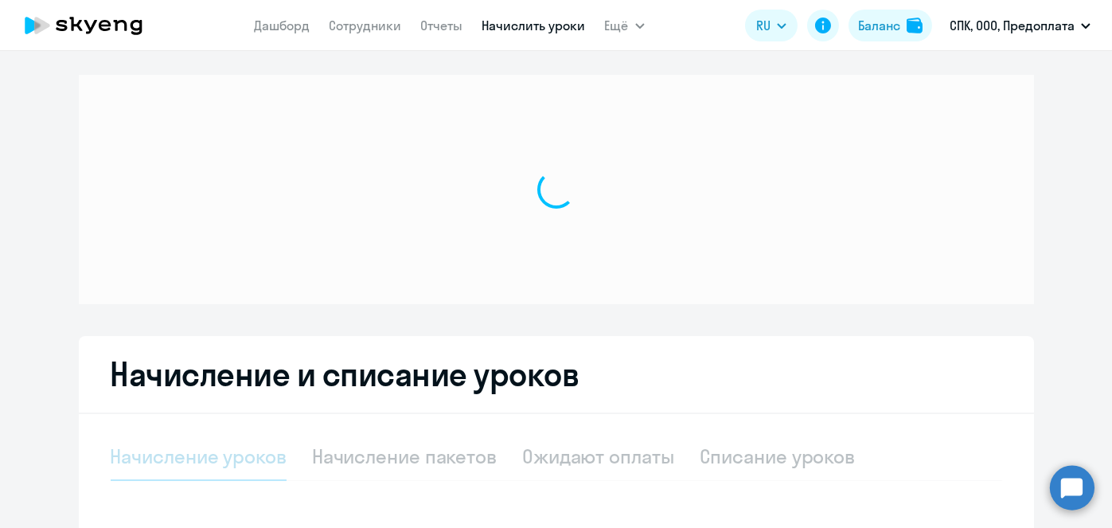
select select "10"
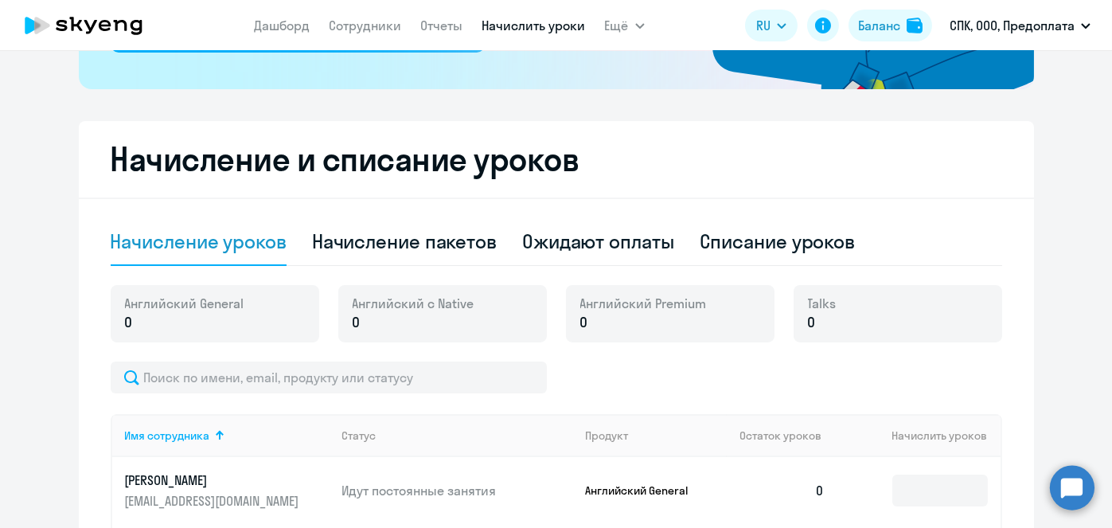
scroll to position [362, 0]
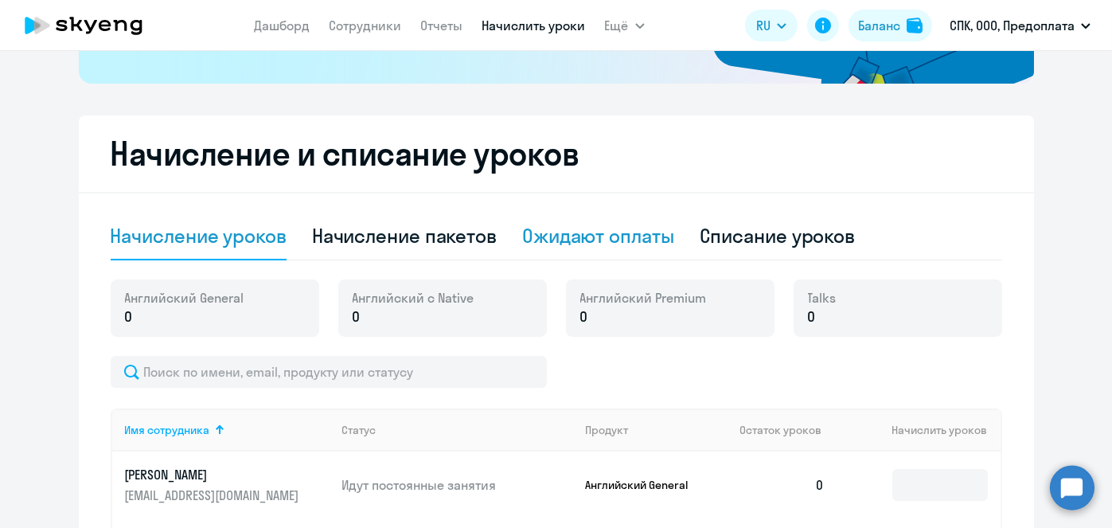
click at [665, 252] on div "Ожидают оплаты" at bounding box center [598, 237] width 152 height 48
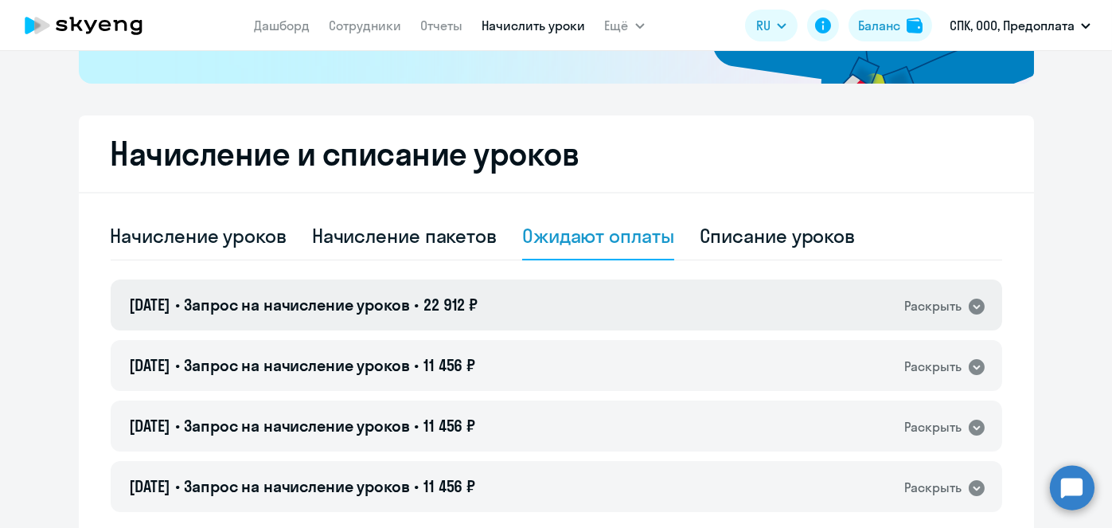
click at [517, 326] on div "[DATE] • Запрос на начисление уроков • 22 912 ₽ Раскрыть" at bounding box center [556, 304] width 891 height 51
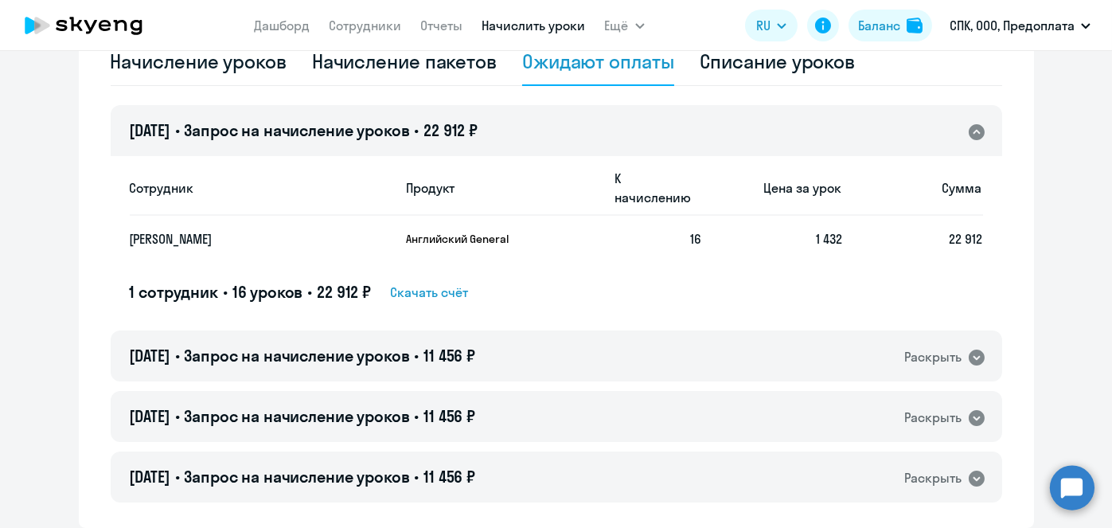
scroll to position [548, 0]
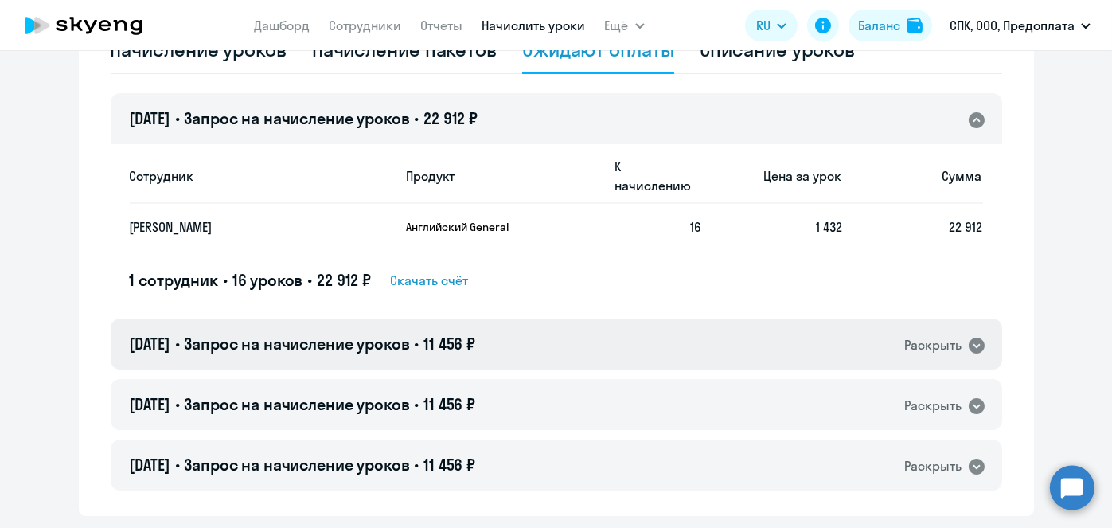
click at [587, 336] on div "[DATE] • Запрос на начисление уроков • 11 456 ₽ Раскрыть" at bounding box center [556, 343] width 891 height 51
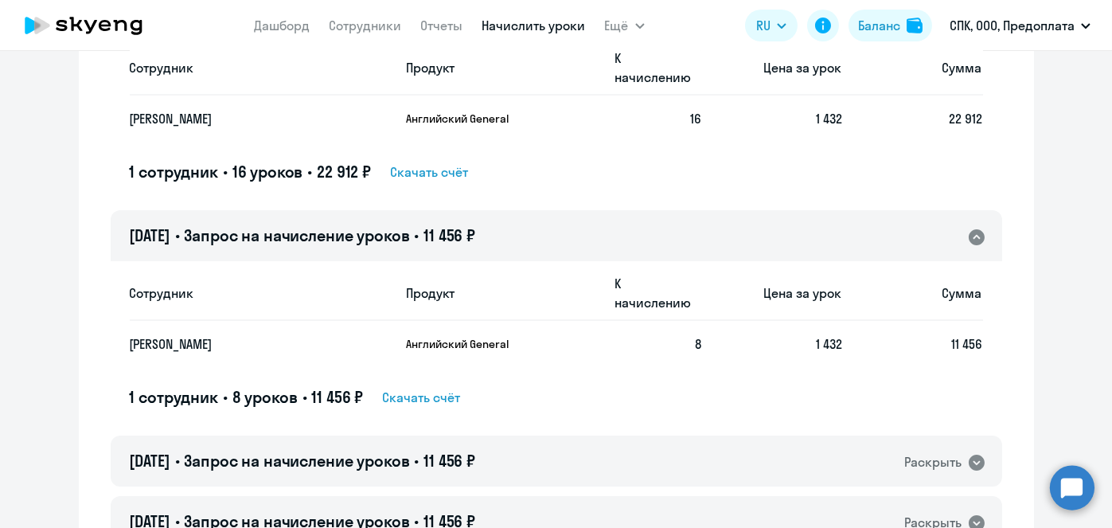
scroll to position [663, 0]
